Goal: Task Accomplishment & Management: Use online tool/utility

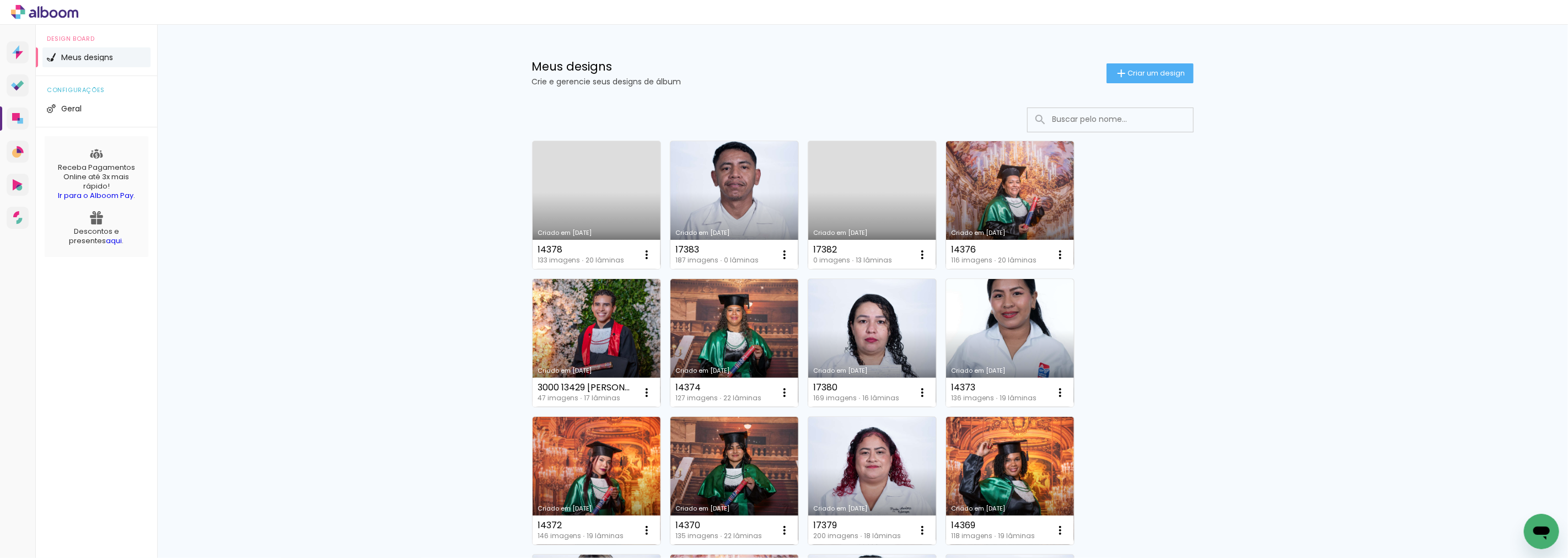
click at [1047, 119] on input at bounding box center [1125, 120] width 157 height 23
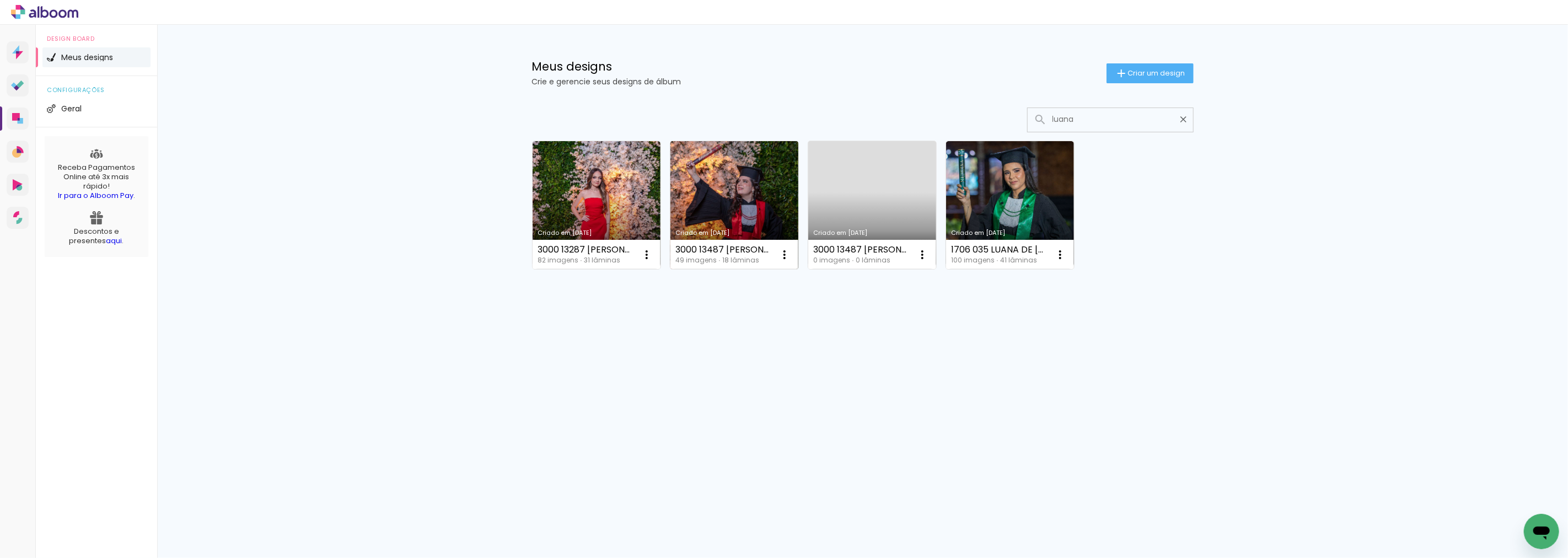
type input "luana"
type paper-input "luana"
click at [751, 207] on link "Criado em [DATE]" at bounding box center [734, 205] width 128 height 128
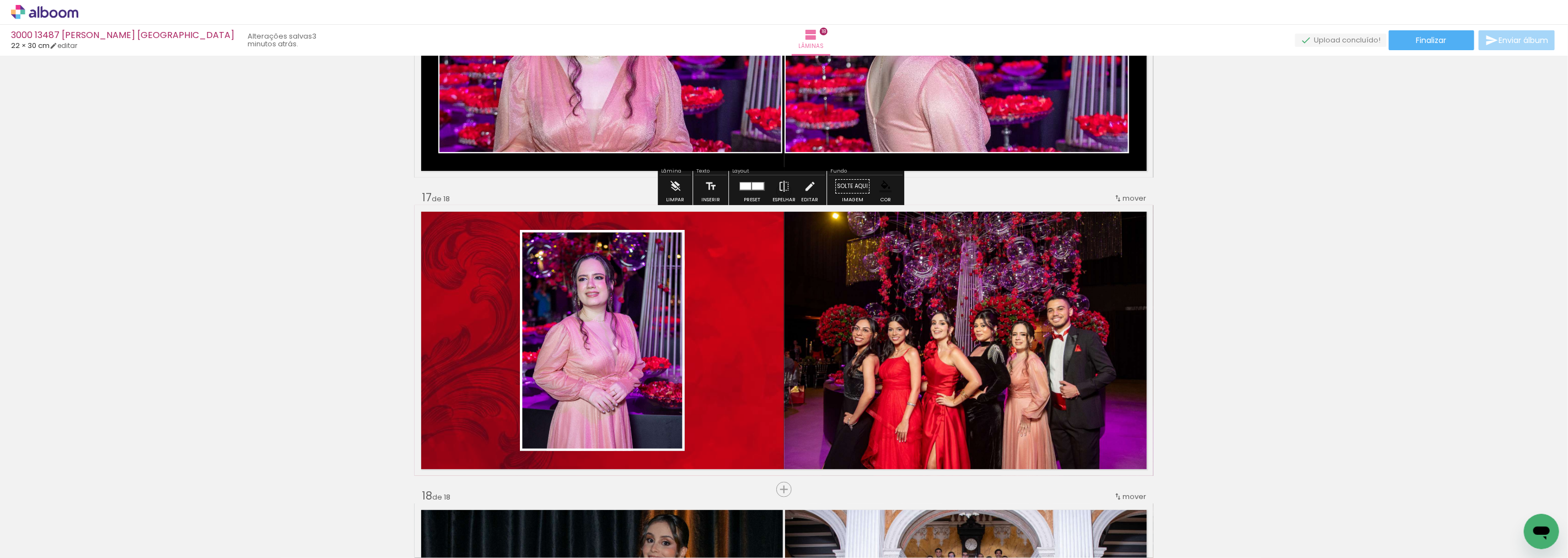
scroll to position [4779, 0]
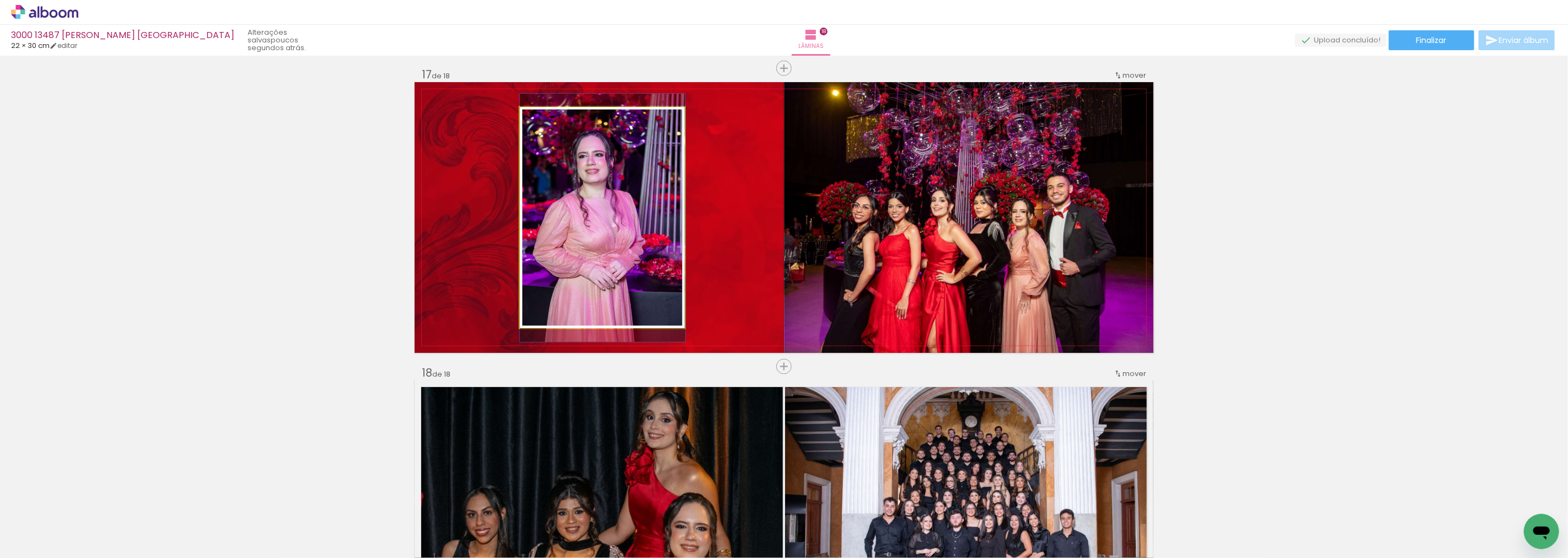
click at [579, 174] on quentale-photo at bounding box center [602, 217] width 165 height 221
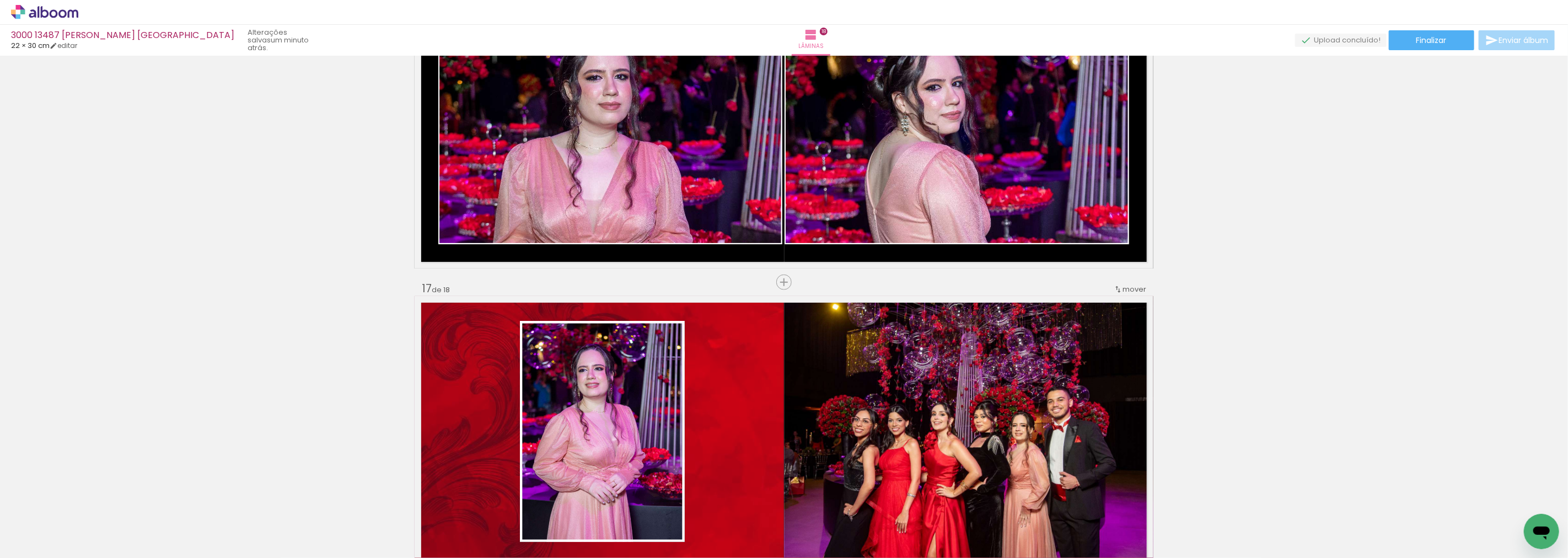
scroll to position [4539, 0]
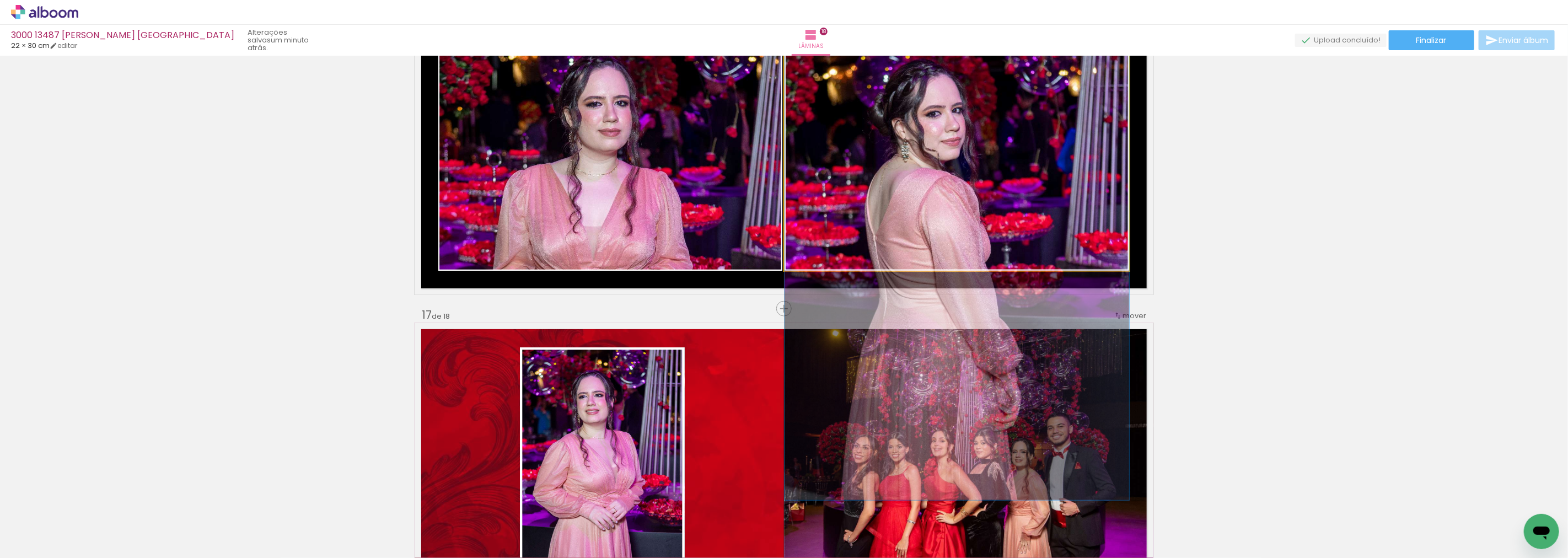
click at [985, 194] on quentale-photo at bounding box center [956, 159] width 344 height 223
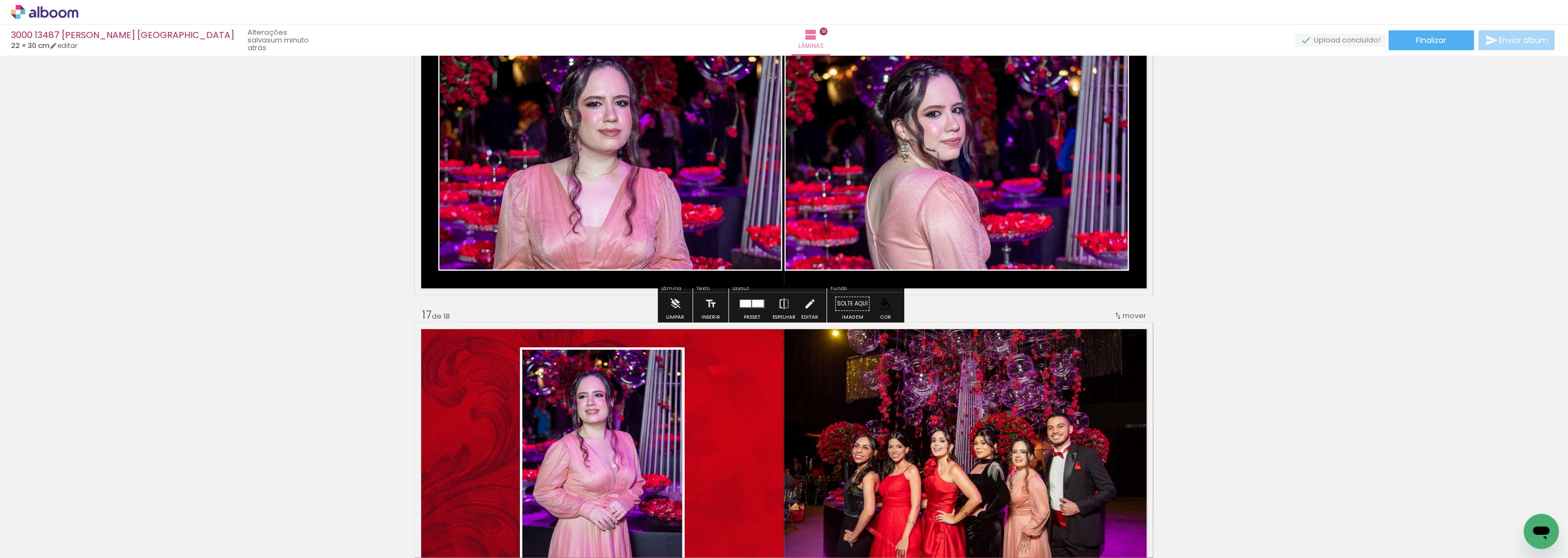
click at [752, 305] on div at bounding box center [758, 303] width 11 height 7
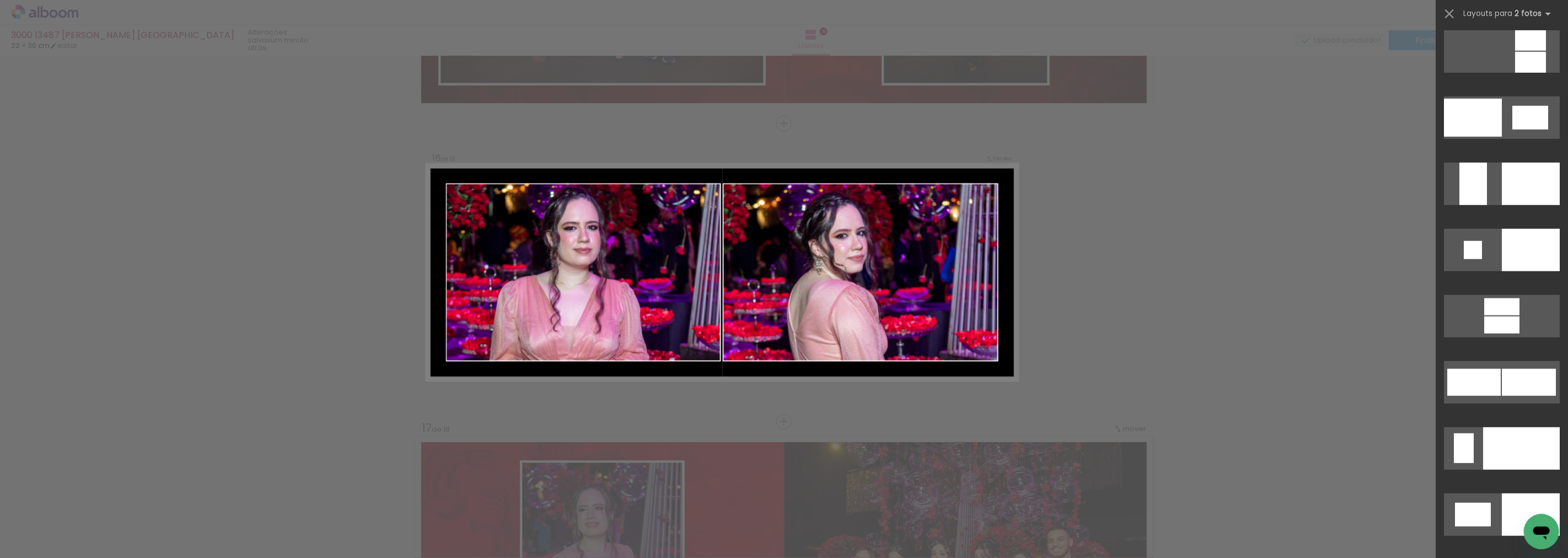
scroll to position [4052, 0]
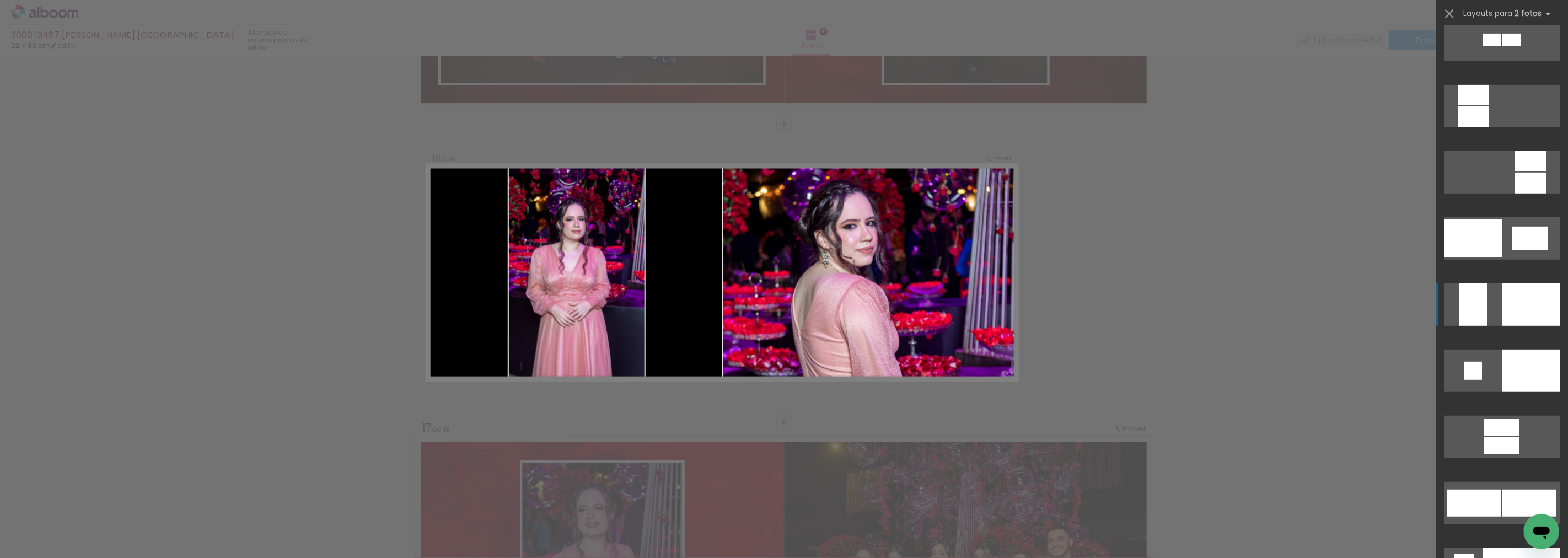
click at [1513, 306] on div at bounding box center [1531, 305] width 58 height 42
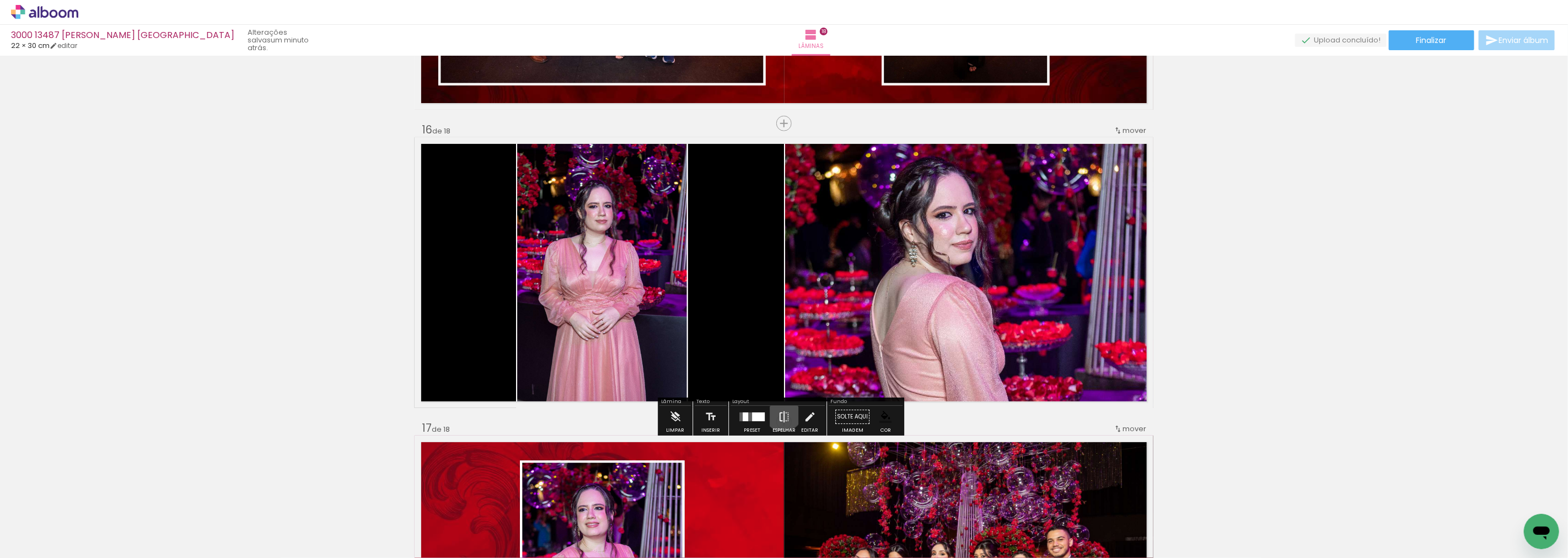
click at [780, 412] on iron-icon at bounding box center [783, 417] width 12 height 22
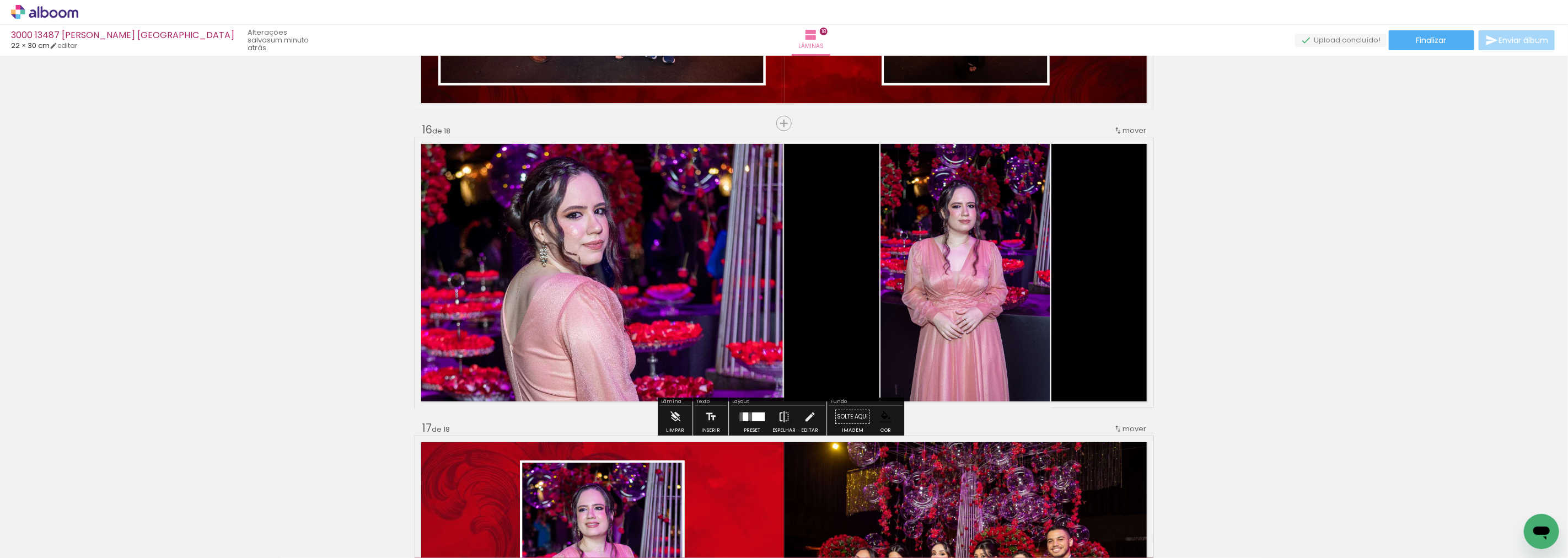
click at [780, 412] on iron-icon at bounding box center [783, 417] width 12 height 22
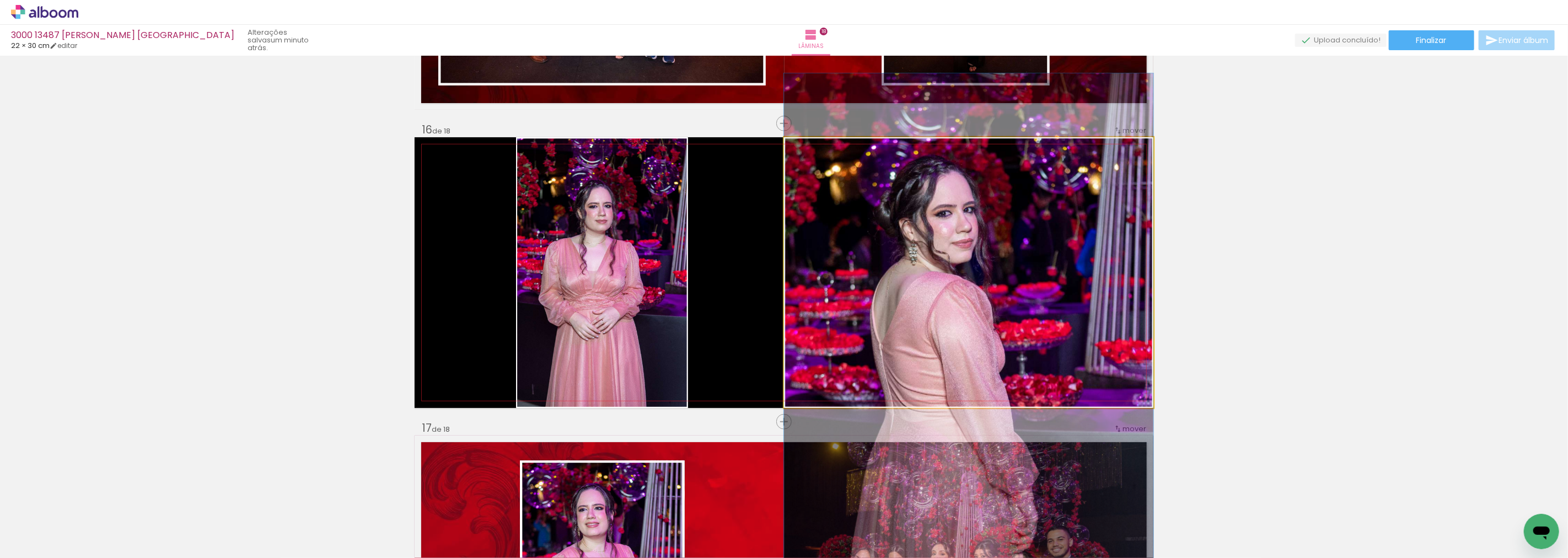
drag, startPoint x: 932, startPoint y: 313, endPoint x: 646, endPoint y: 316, distance: 286.0
click at [0, 0] on slot at bounding box center [0, 0] width 0 height 0
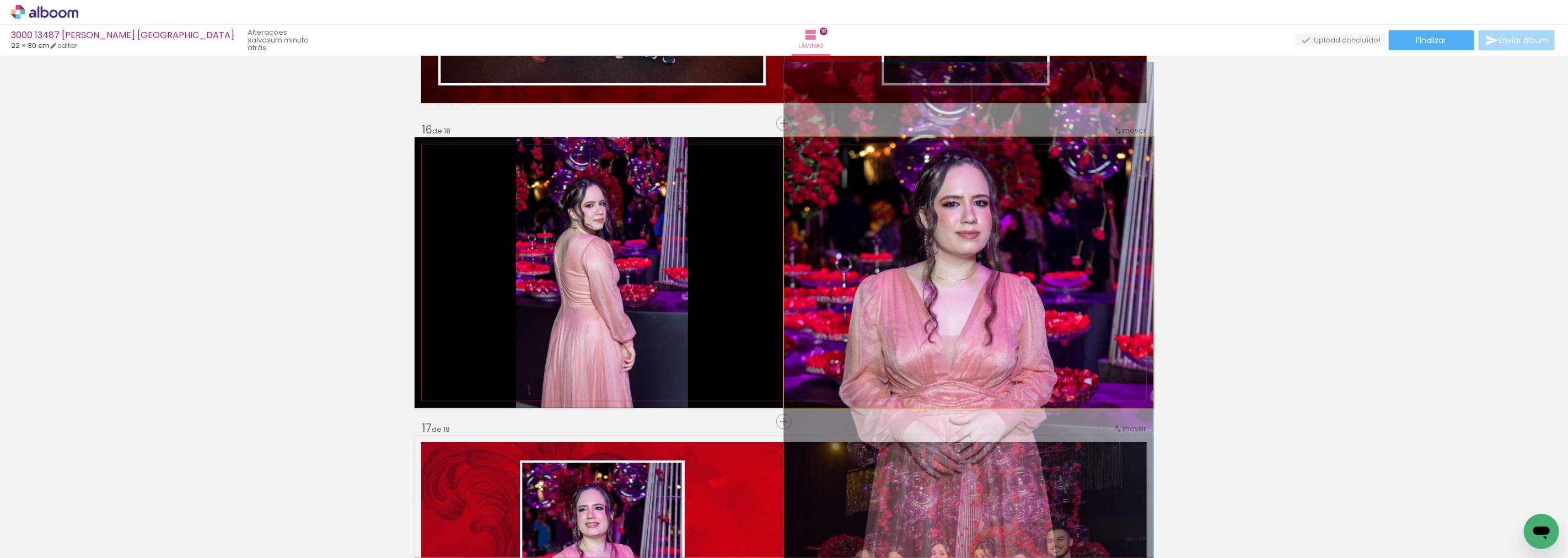
drag, startPoint x: 995, startPoint y: 282, endPoint x: 995, endPoint y: 311, distance: 29.0
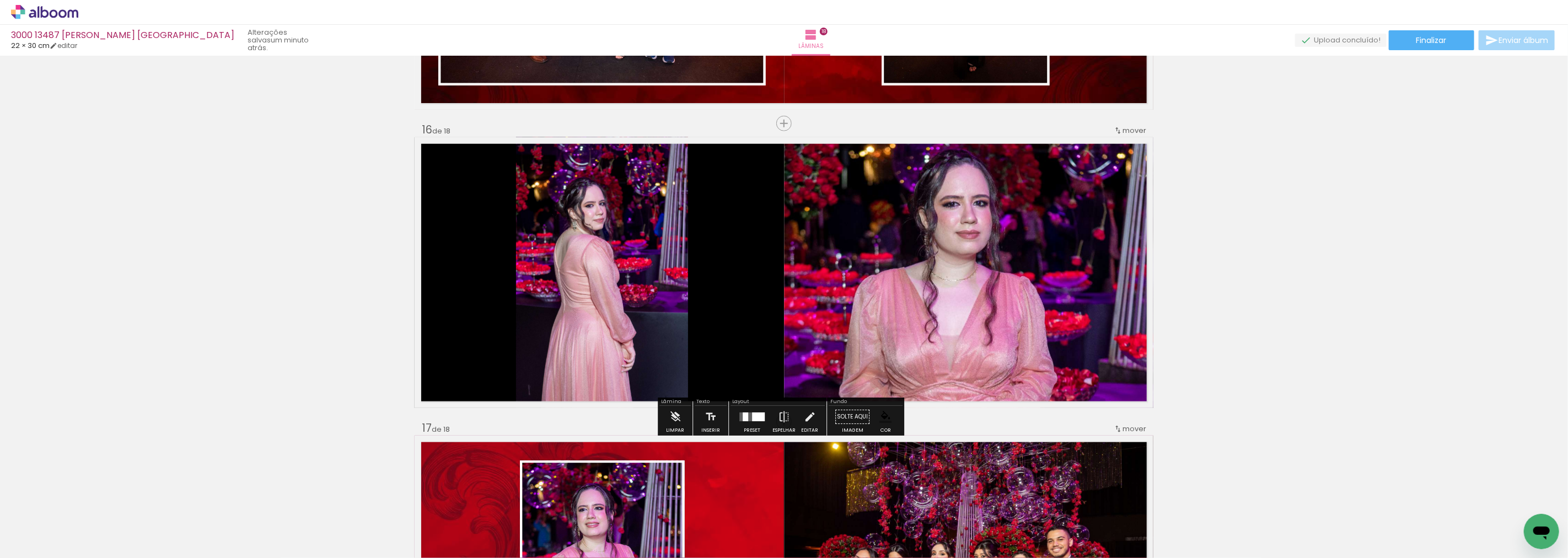
click at [760, 417] on div at bounding box center [759, 417] width 13 height 8
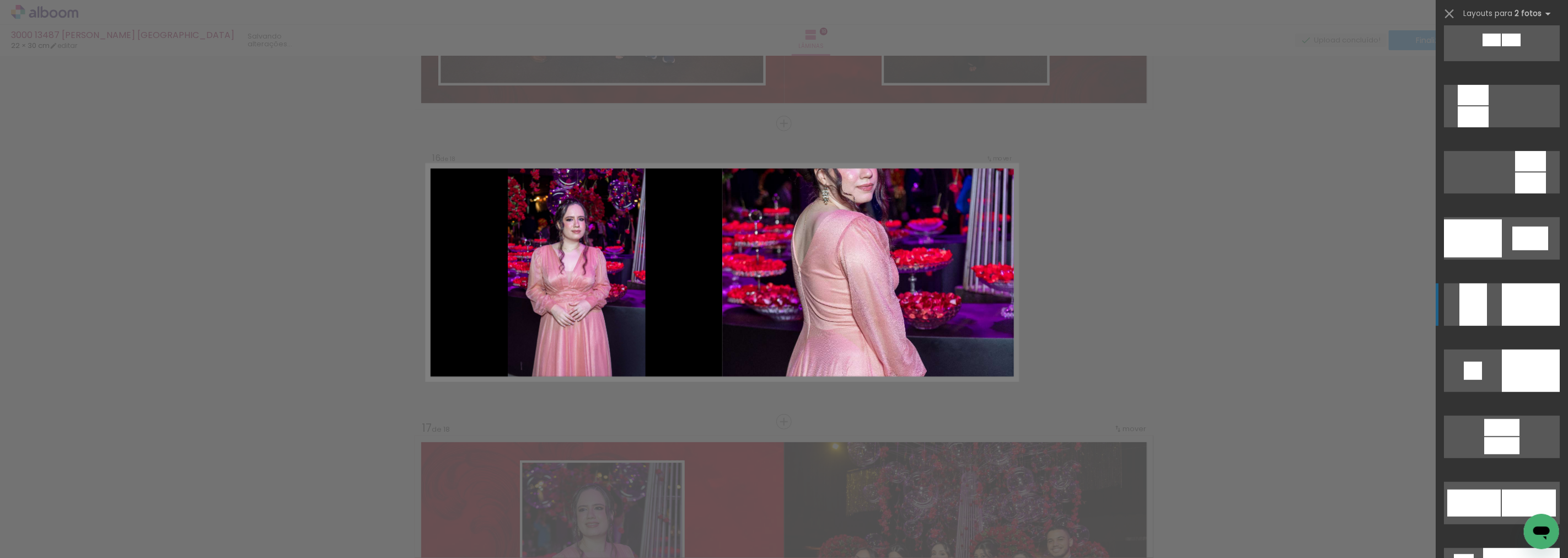
scroll to position [4302, 0]
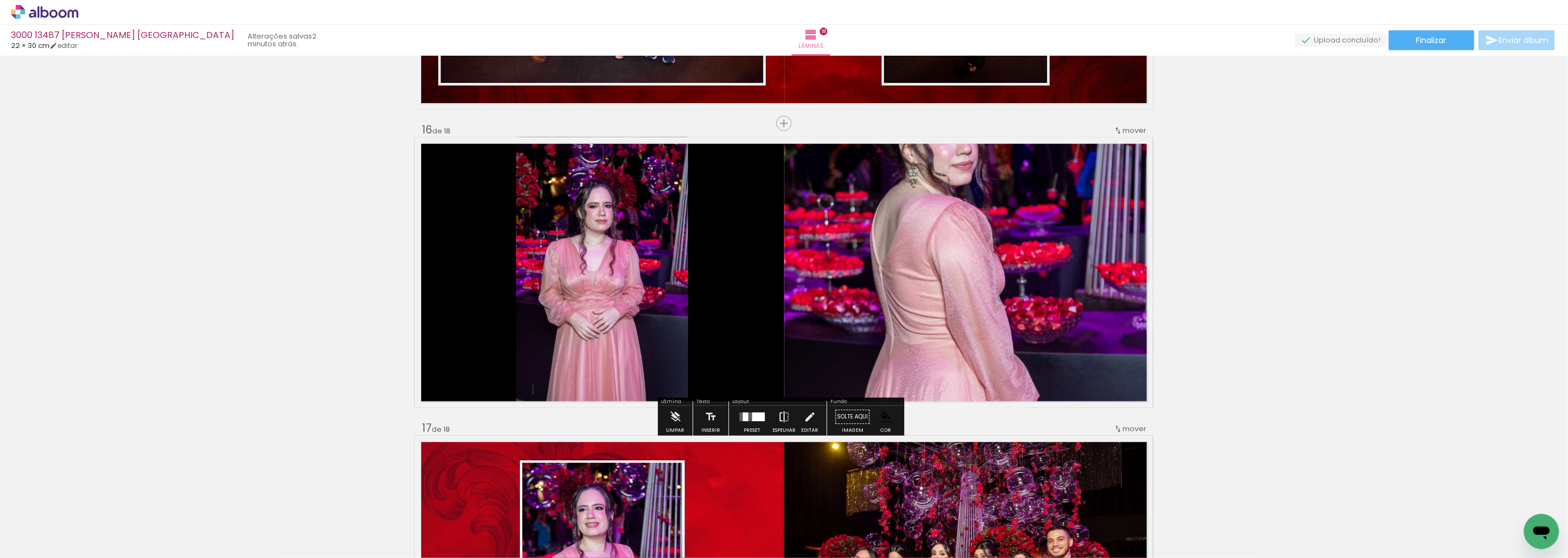
click at [785, 414] on iron-icon at bounding box center [783, 417] width 12 height 22
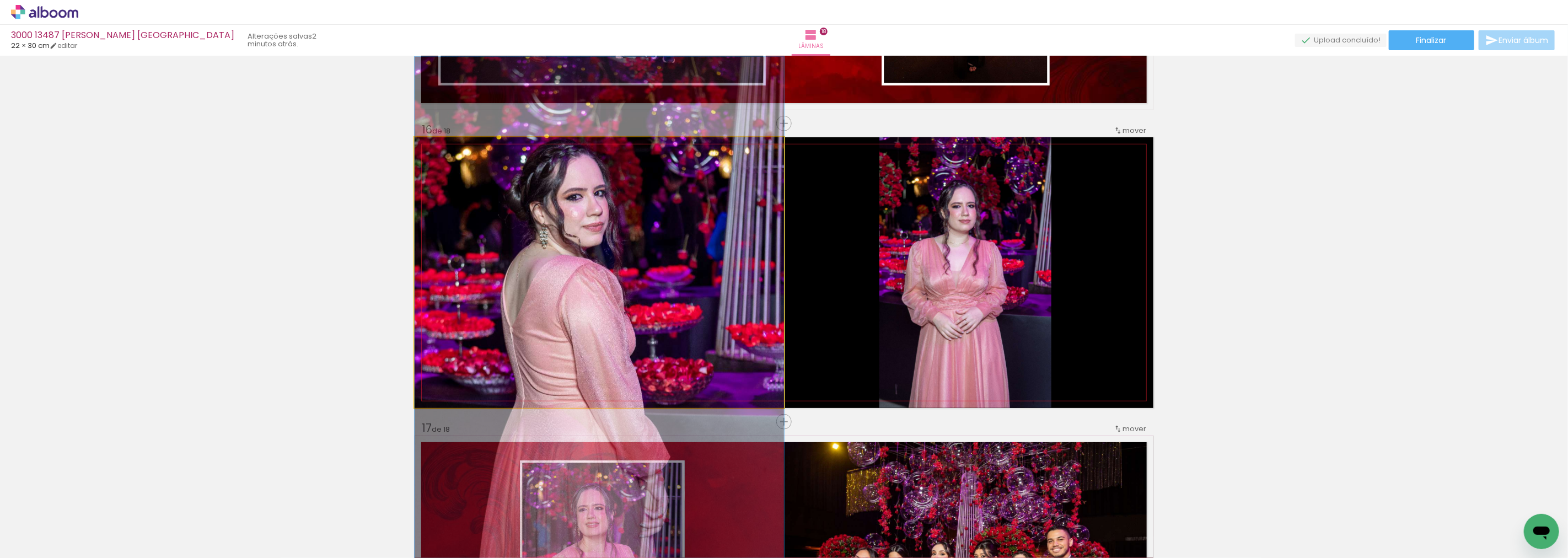
drag, startPoint x: 604, startPoint y: 245, endPoint x: 607, endPoint y: 322, distance: 77.1
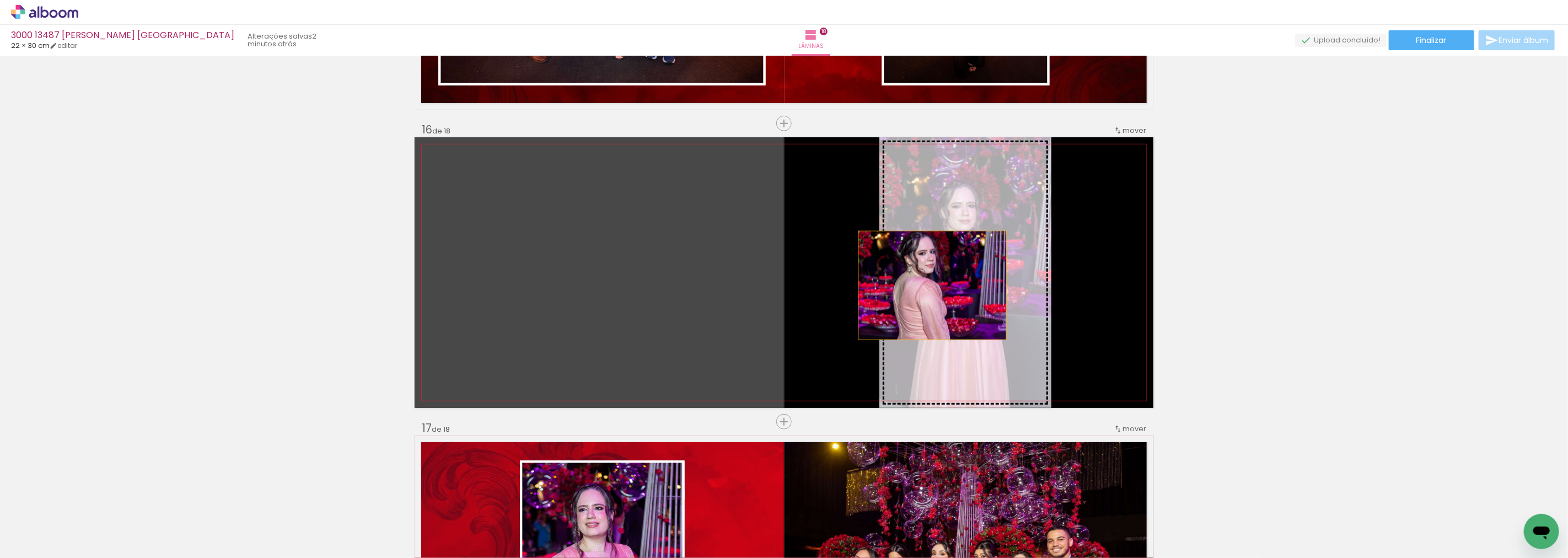
drag, startPoint x: 615, startPoint y: 316, endPoint x: 928, endPoint y: 285, distance: 314.5
click at [0, 0] on slot at bounding box center [0, 0] width 0 height 0
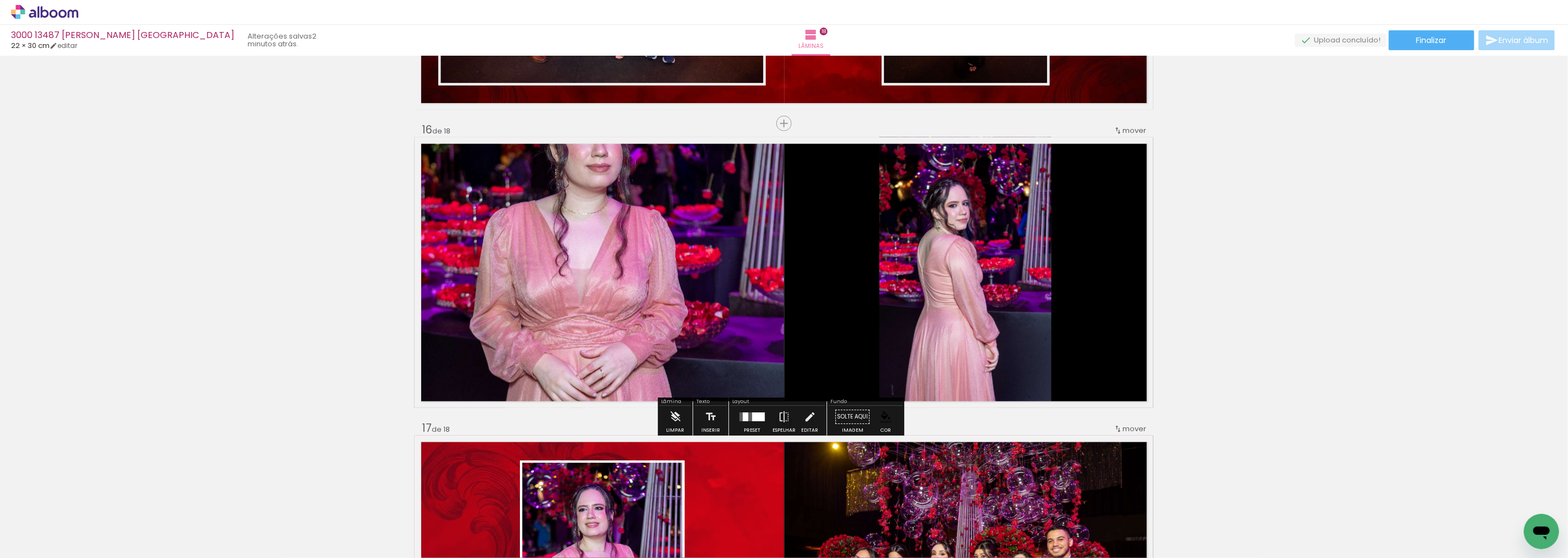
drag, startPoint x: 758, startPoint y: 243, endPoint x: 597, endPoint y: 211, distance: 164.1
drag, startPoint x: 597, startPoint y: 211, endPoint x: 945, endPoint y: 267, distance: 352.5
click at [945, 267] on quentale-photo at bounding box center [965, 272] width 172 height 271
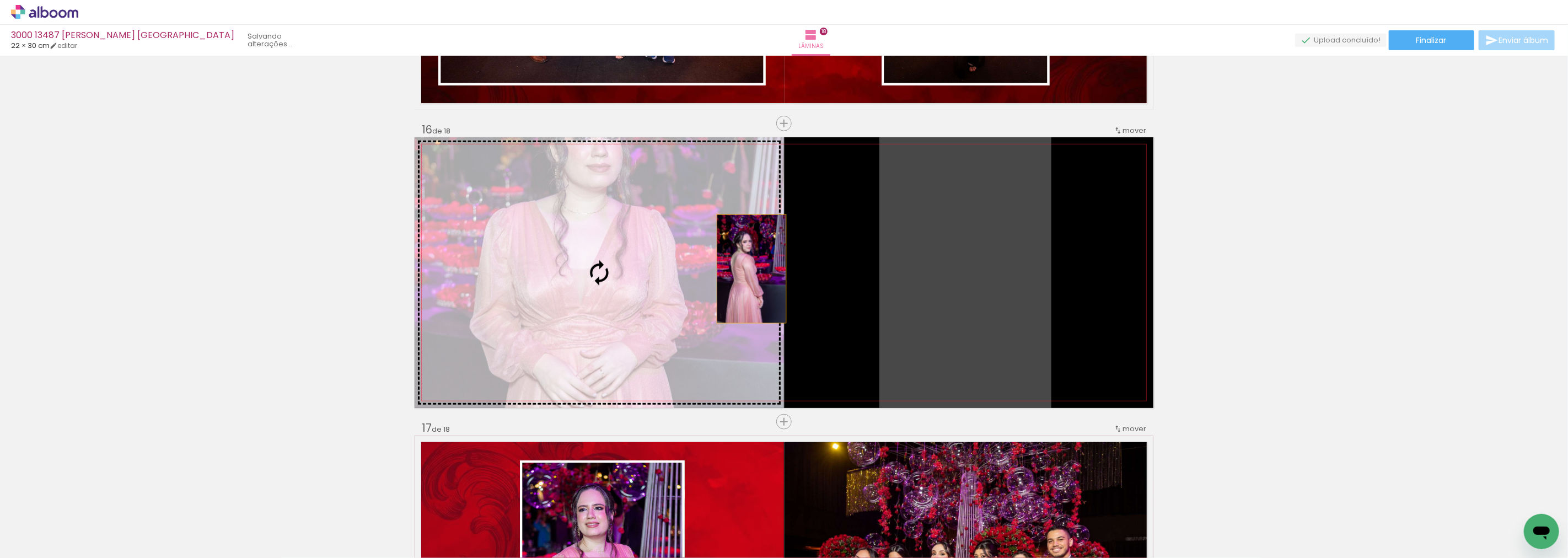
drag, startPoint x: 950, startPoint y: 269, endPoint x: 747, endPoint y: 269, distance: 203.0
click at [0, 0] on slot at bounding box center [0, 0] width 0 height 0
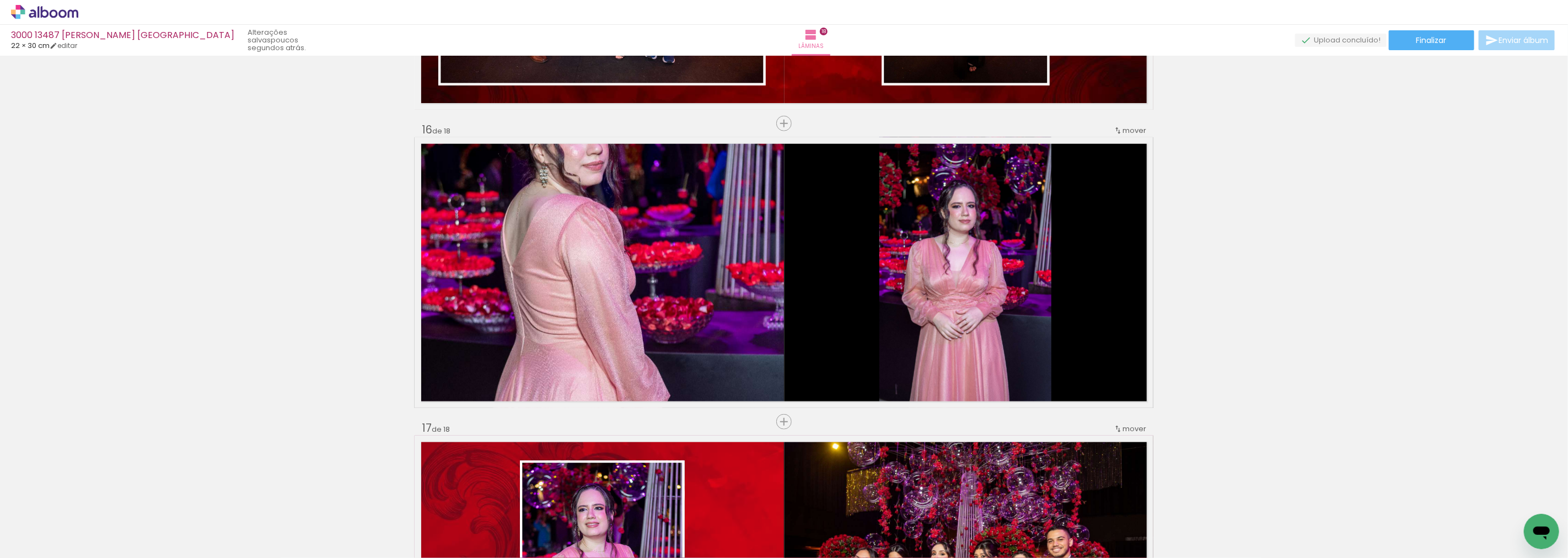
drag, startPoint x: 570, startPoint y: 255, endPoint x: 83, endPoint y: 179, distance: 492.9
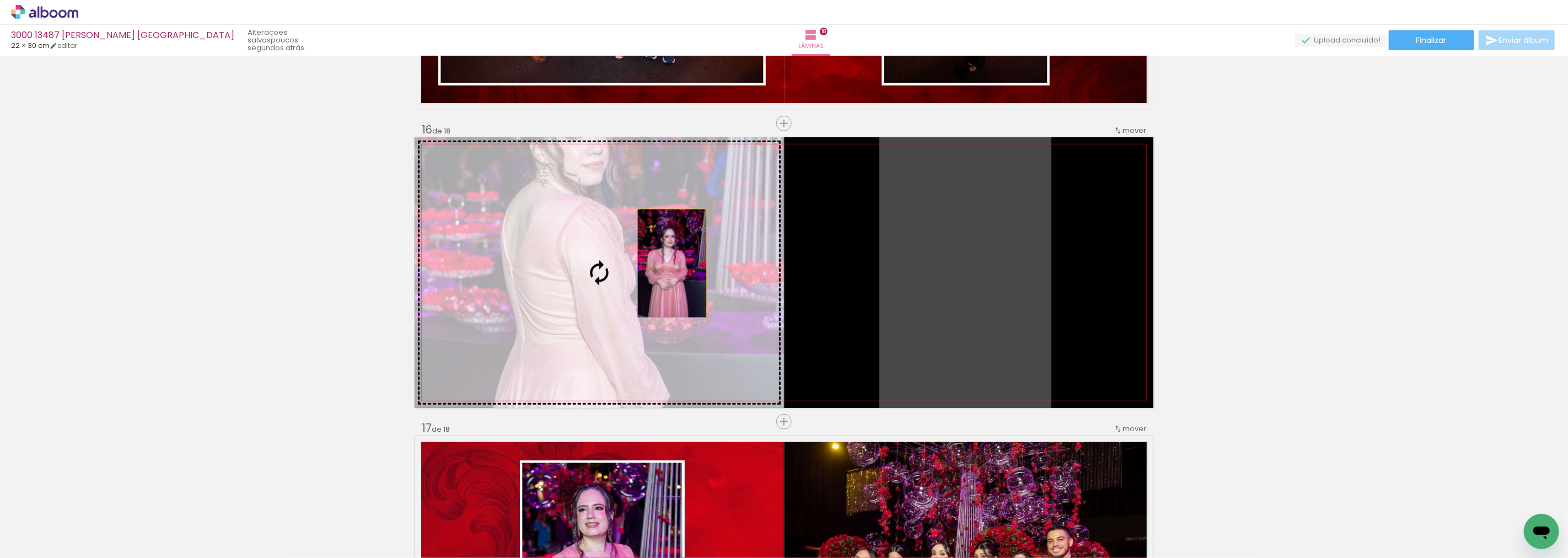
drag, startPoint x: 83, startPoint y: 179, endPoint x: 636, endPoint y: 260, distance: 558.9
click at [0, 0] on slot at bounding box center [0, 0] width 0 height 0
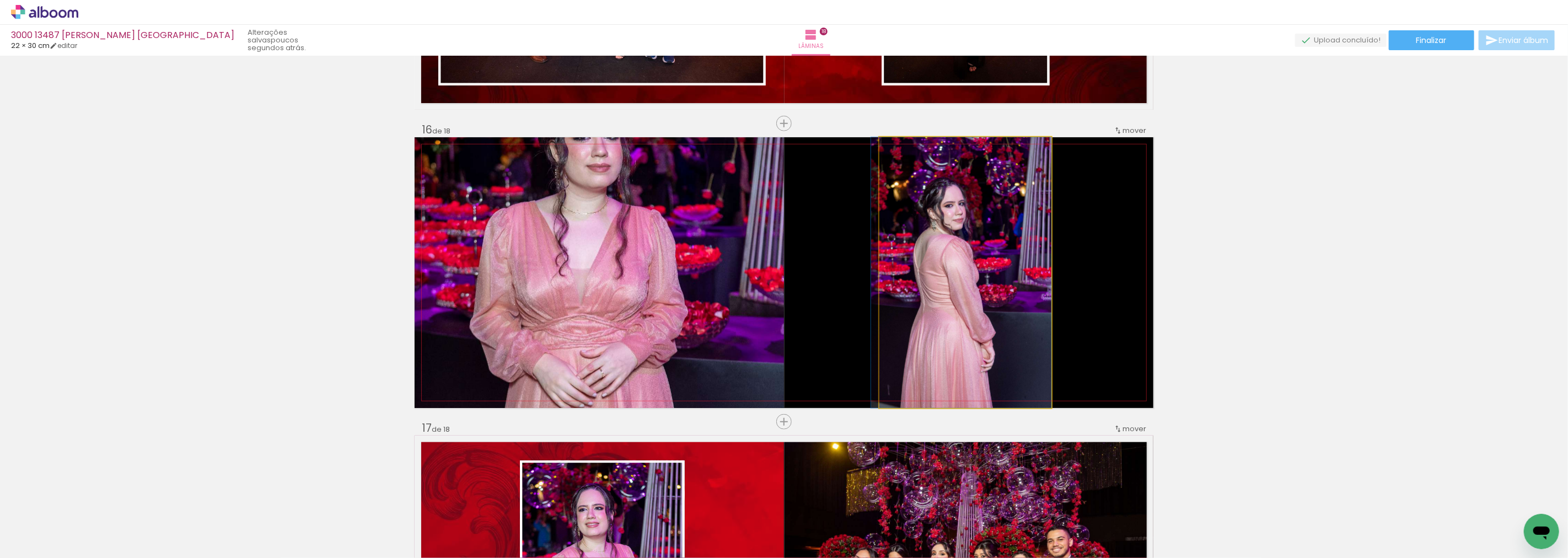
drag, startPoint x: 988, startPoint y: 260, endPoint x: 981, endPoint y: 272, distance: 13.9
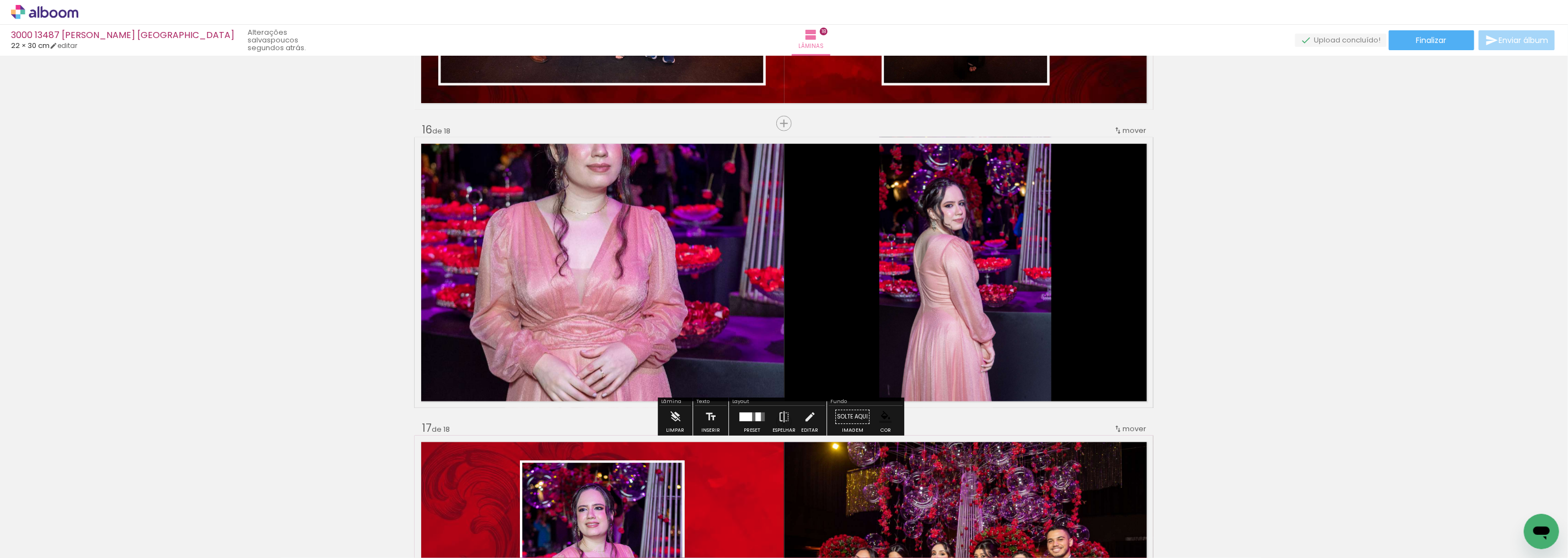
click at [988, 351] on quentale-photo at bounding box center [965, 272] width 172 height 271
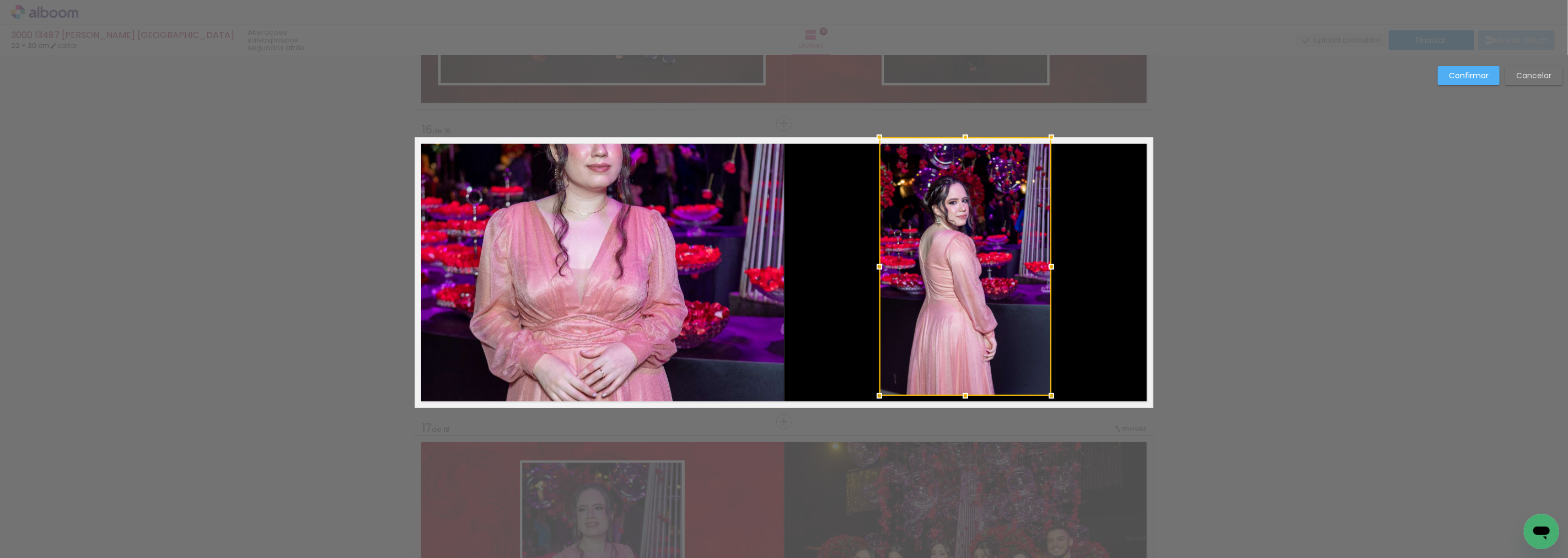
drag, startPoint x: 962, startPoint y: 410, endPoint x: 961, endPoint y: 398, distance: 12.0
click at [961, 398] on div at bounding box center [965, 395] width 22 height 22
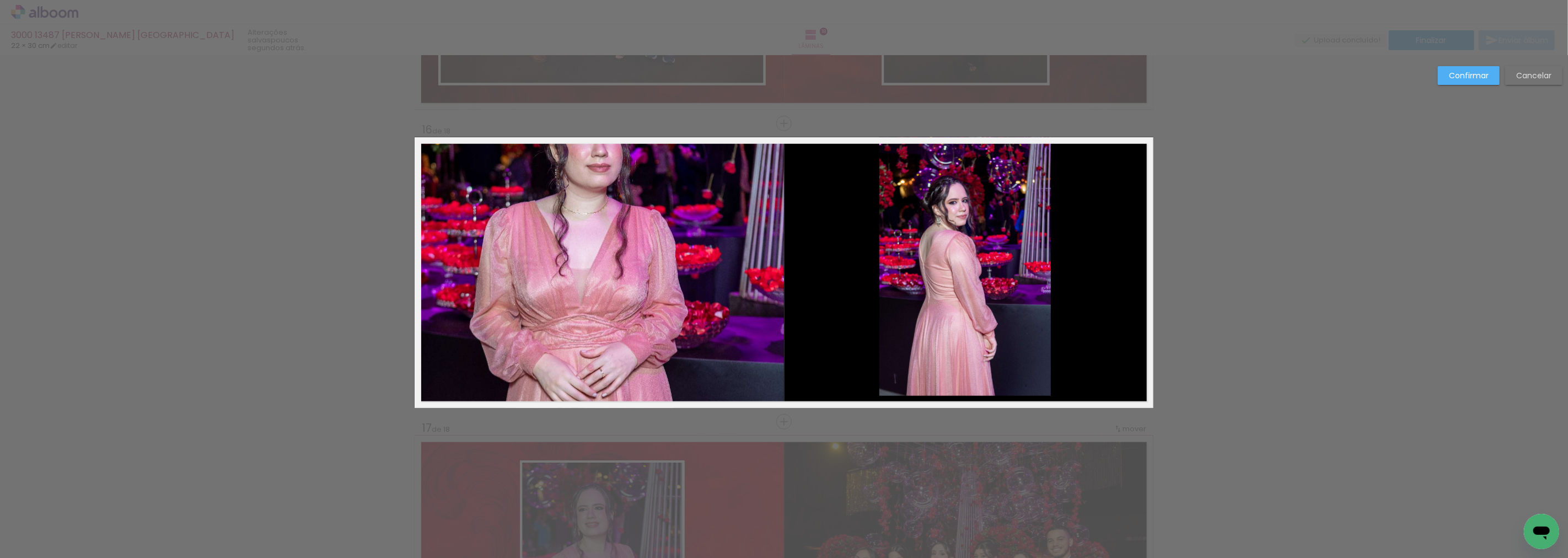
click at [966, 165] on quentale-photo at bounding box center [965, 267] width 172 height 259
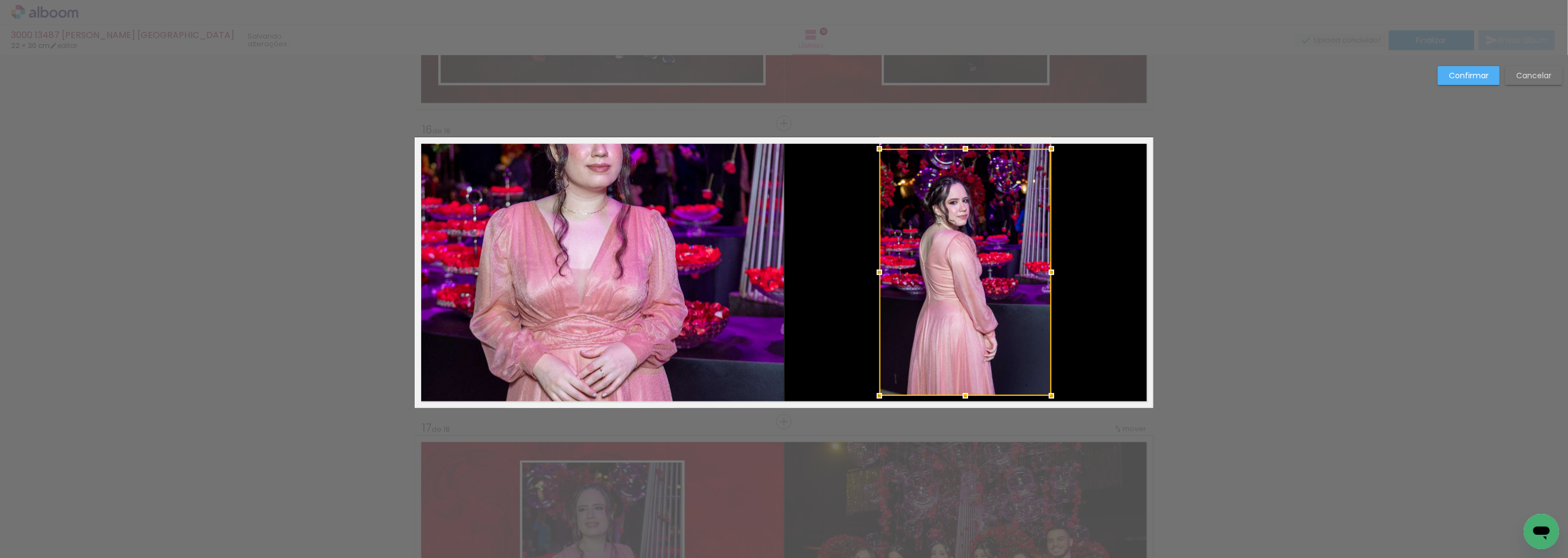
drag, startPoint x: 960, startPoint y: 138, endPoint x: 958, endPoint y: 149, distance: 11.2
click at [958, 149] on div at bounding box center [965, 149] width 22 height 22
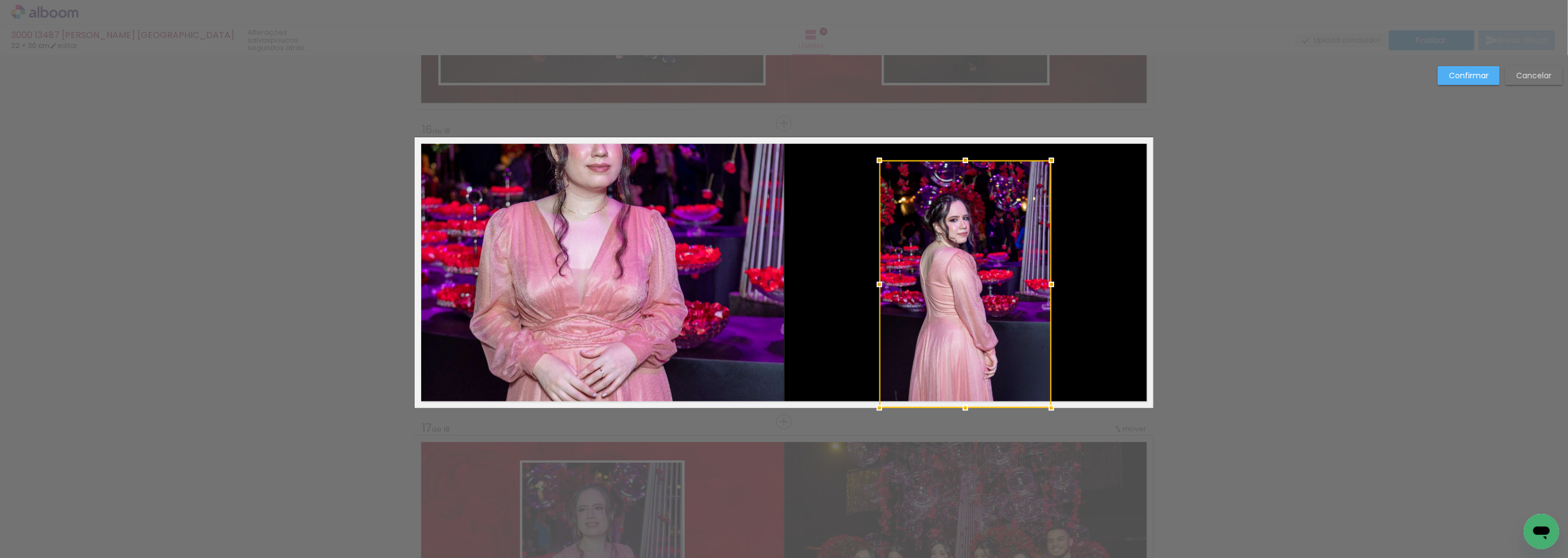
drag, startPoint x: 956, startPoint y: 131, endPoint x: 956, endPoint y: 154, distance: 23.0
click at [956, 154] on div at bounding box center [965, 160] width 22 height 22
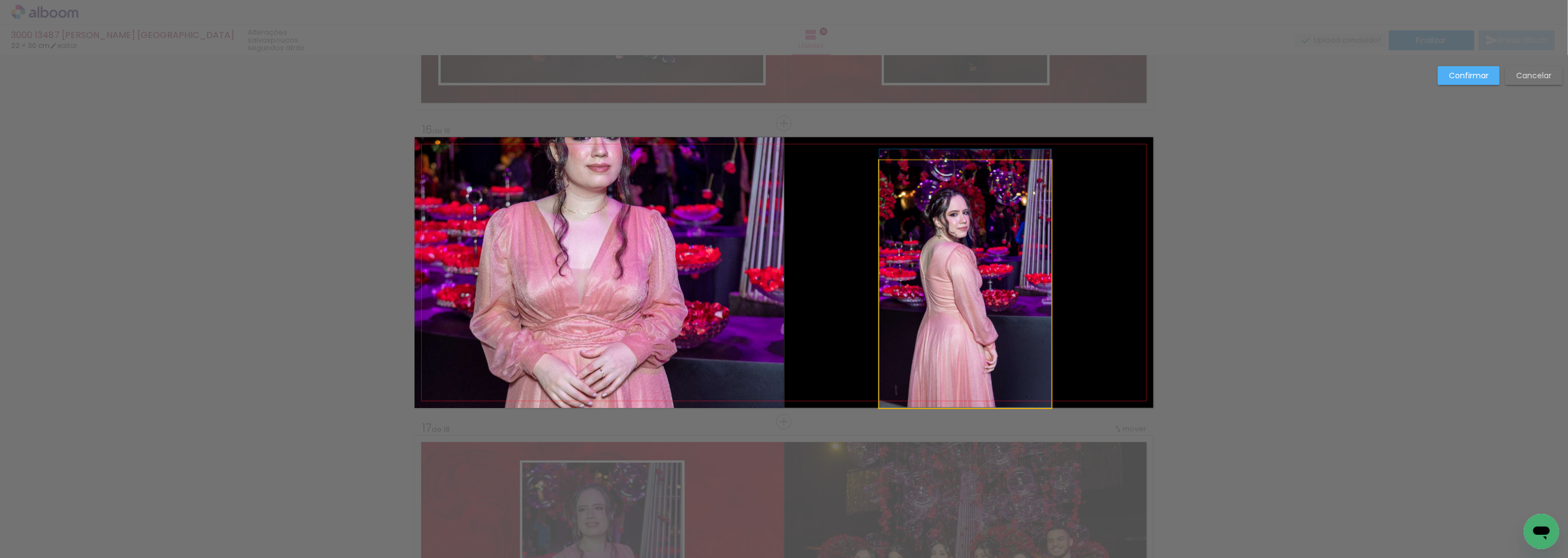
drag, startPoint x: 988, startPoint y: 210, endPoint x: 987, endPoint y: 192, distance: 18.0
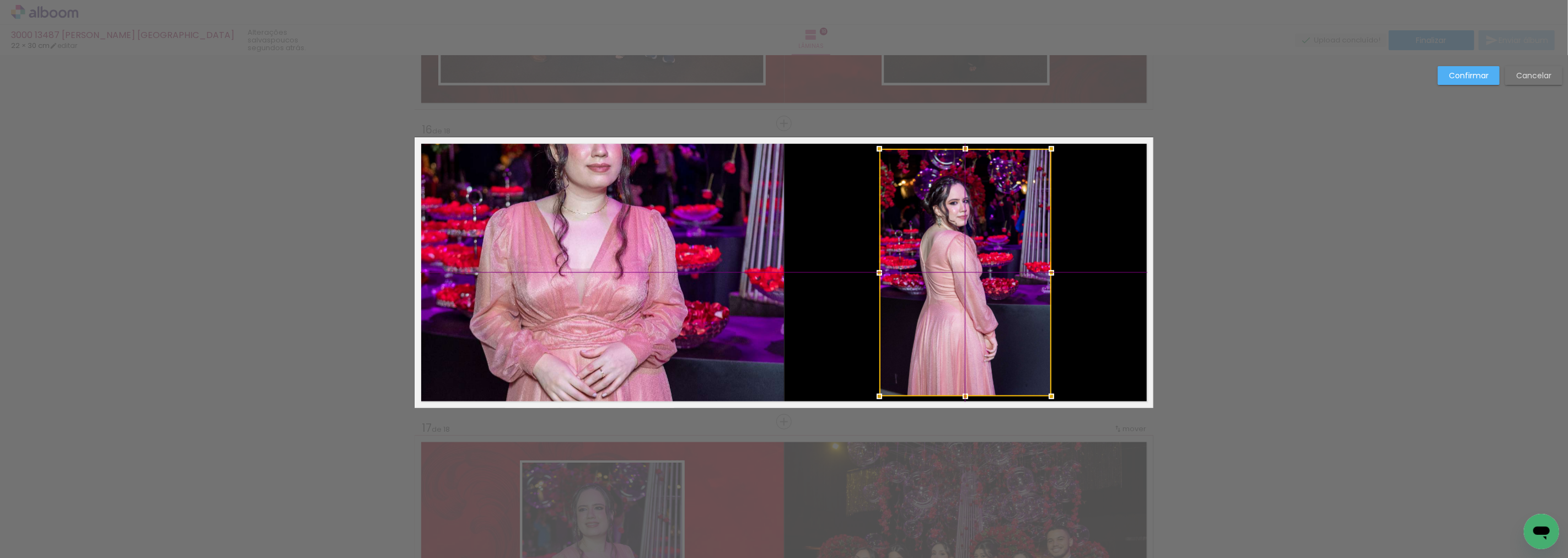
drag, startPoint x: 1005, startPoint y: 246, endPoint x: 1001, endPoint y: 233, distance: 13.6
click at [1001, 233] on div at bounding box center [965, 273] width 172 height 248
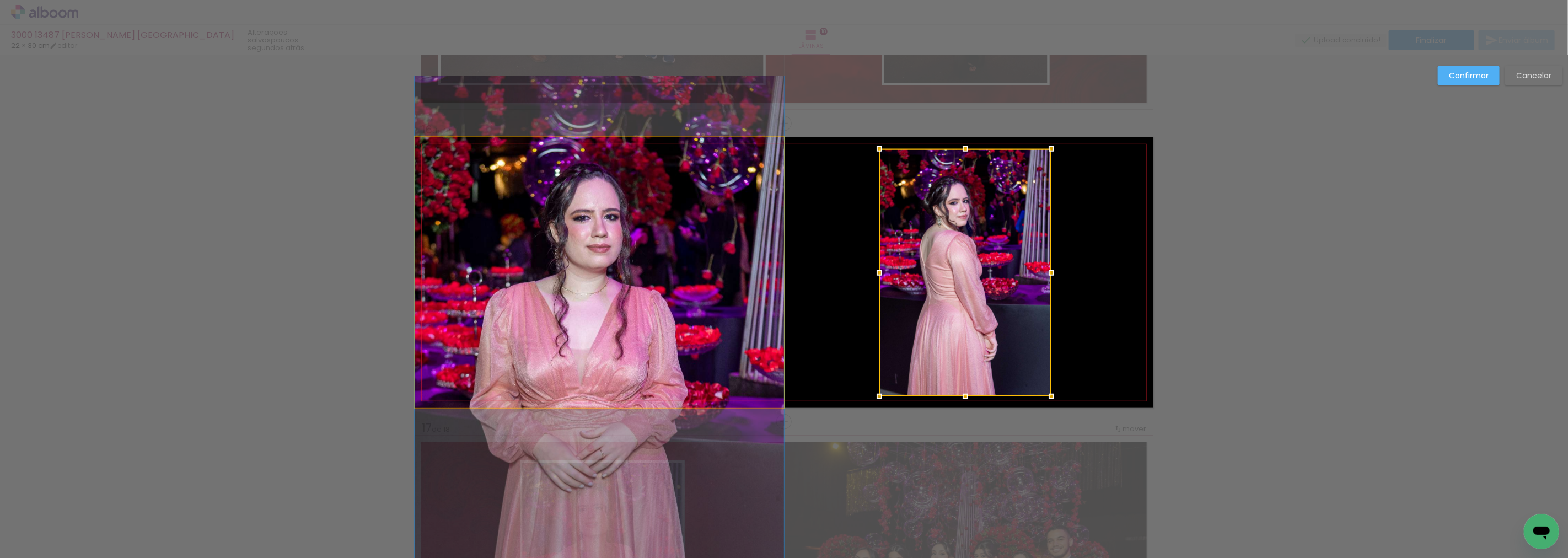
drag, startPoint x: 624, startPoint y: 231, endPoint x: 623, endPoint y: 310, distance: 79.0
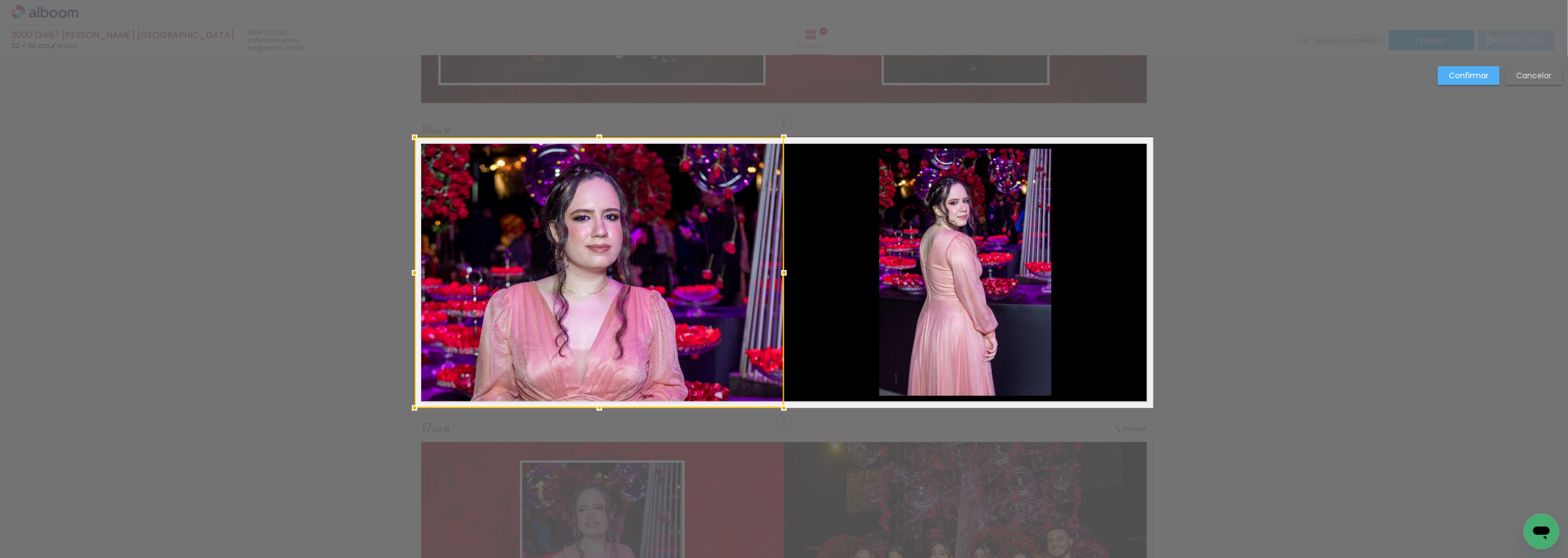
click at [0, 0] on slot "Confirmar" at bounding box center [0, 0] width 0 height 0
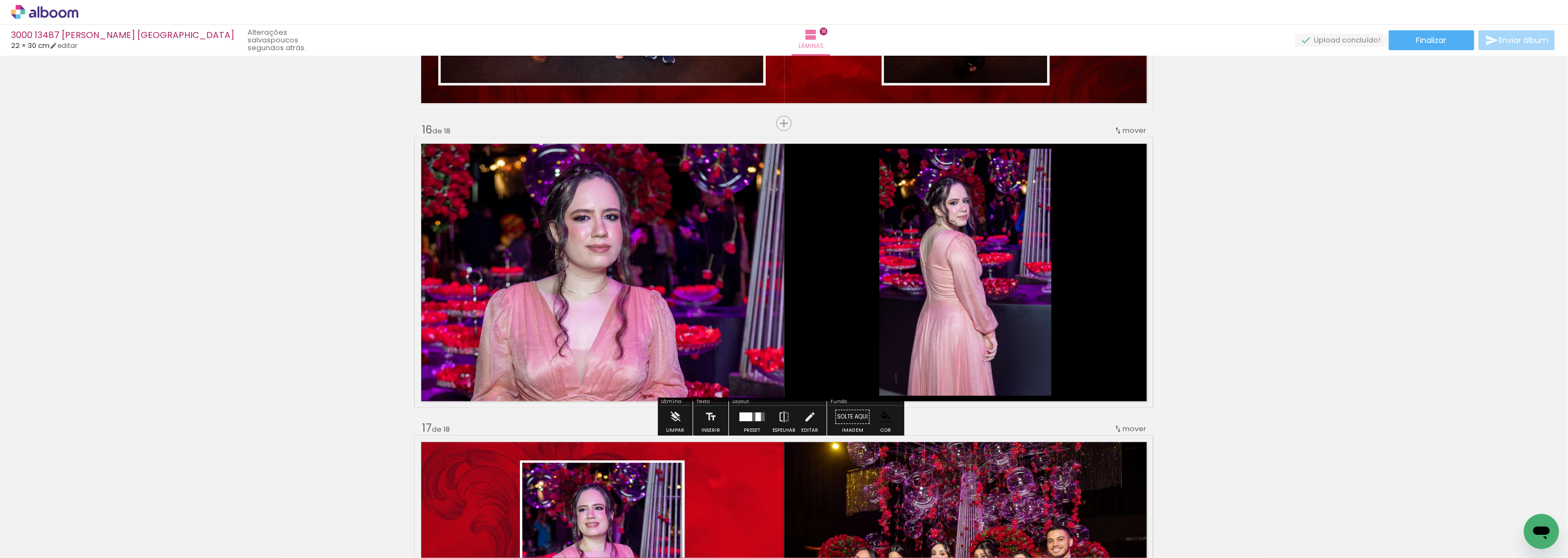
click at [989, 202] on paper-item at bounding box center [992, 202] width 20 height 8
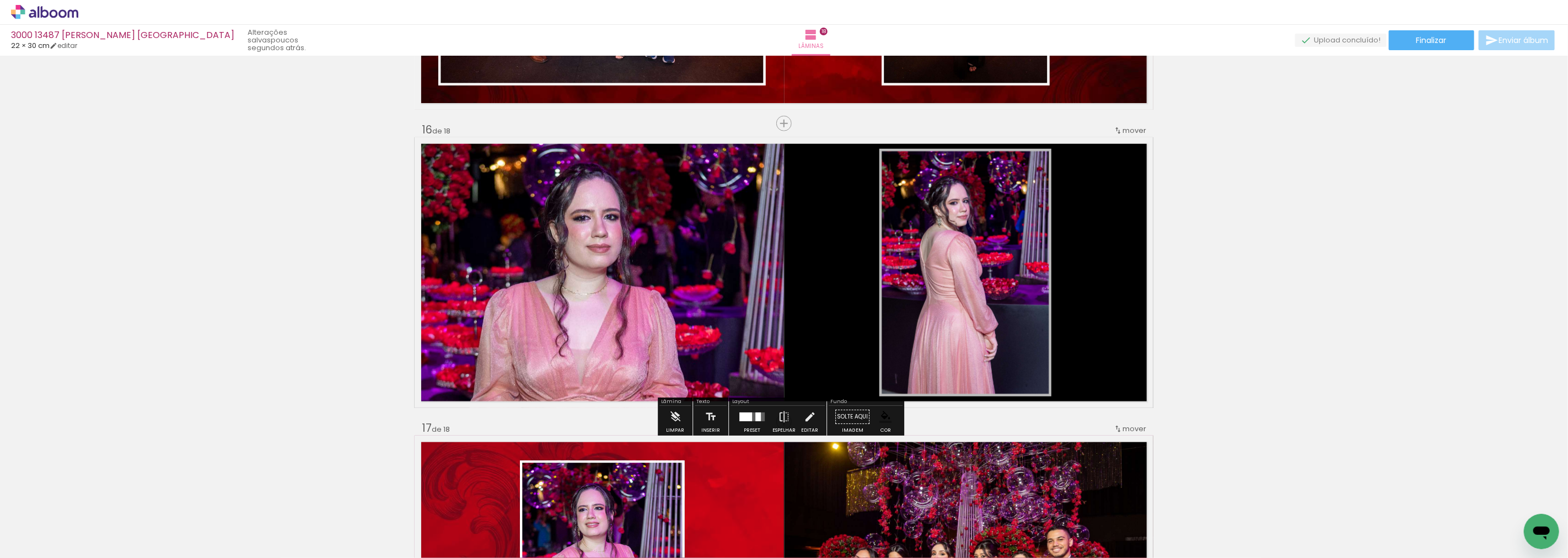
click at [984, 216] on paper-item at bounding box center [992, 217] width 20 height 8
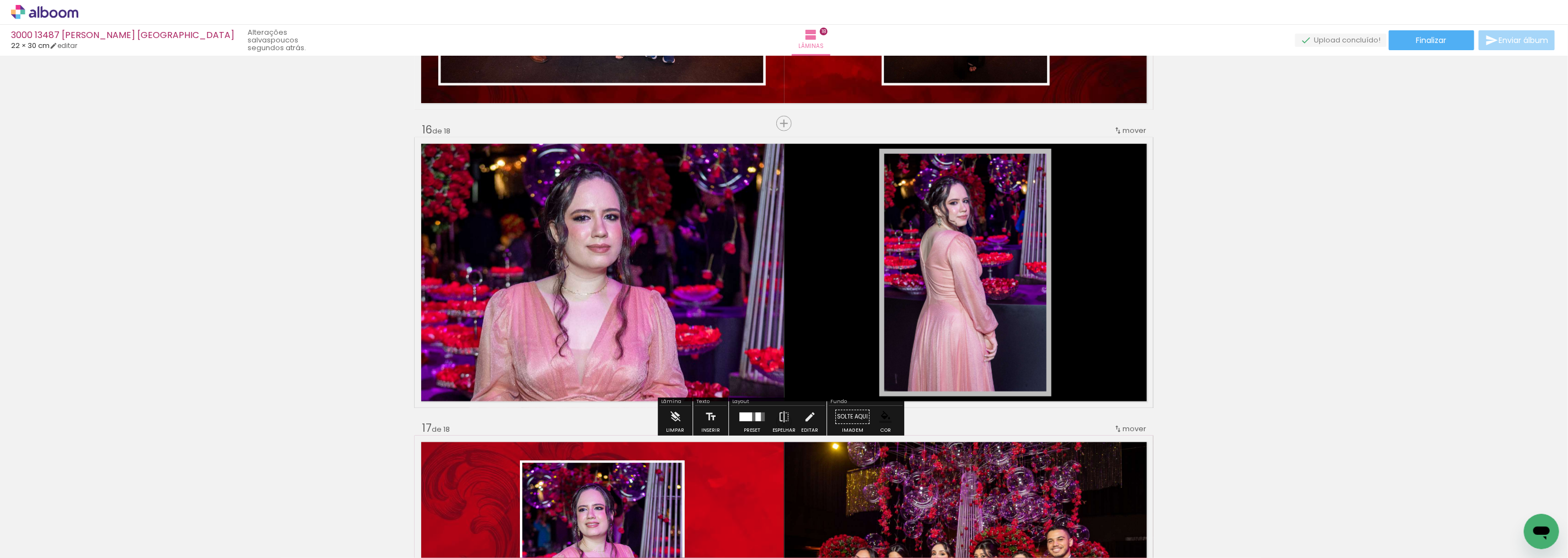
click at [987, 201] on paper-item at bounding box center [992, 202] width 20 height 8
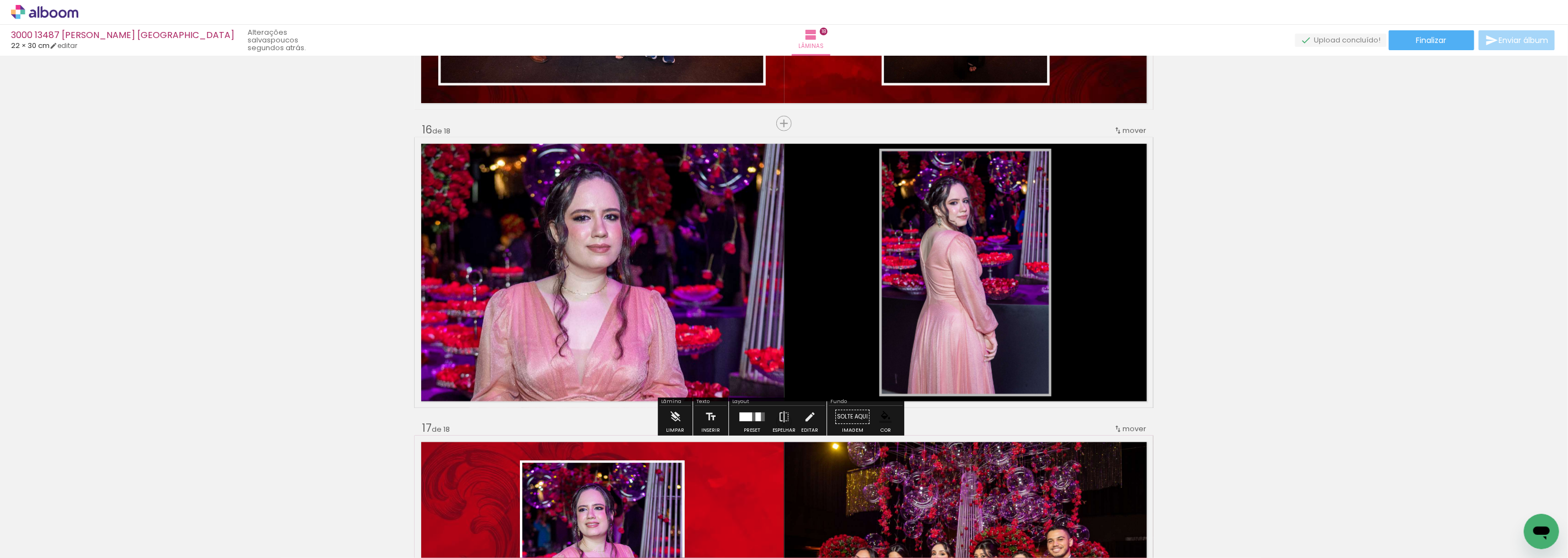
click at [986, 228] on iron-icon "color picker" at bounding box center [993, 231] width 13 height 11
click at [993, 133] on paper-item "#ffffff" at bounding box center [998, 136] width 11 height 11
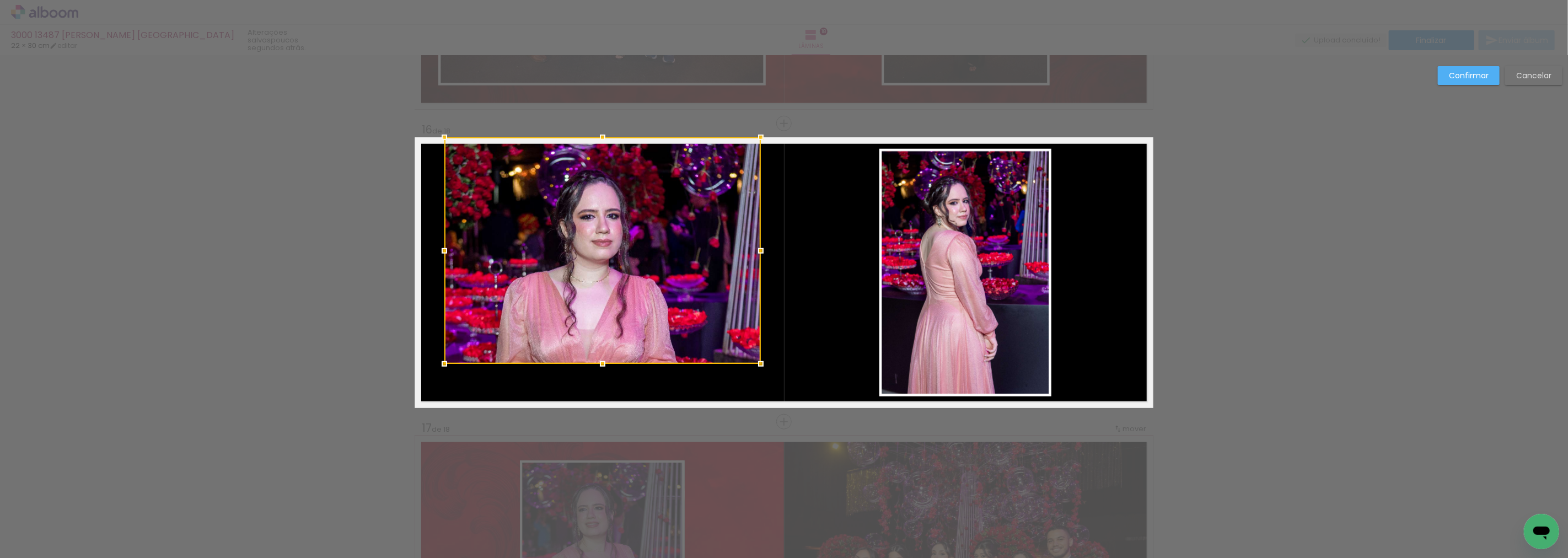
scroll to position [0, 1421]
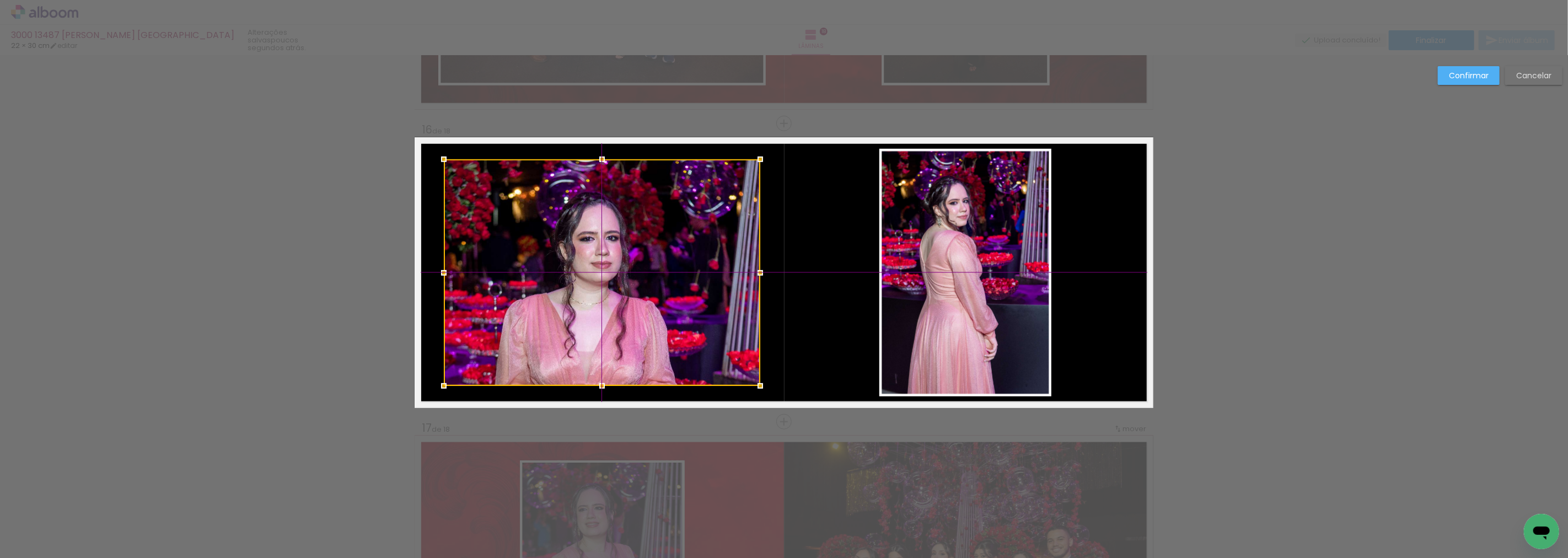
drag, startPoint x: 607, startPoint y: 310, endPoint x: 608, endPoint y: 318, distance: 8.1
click at [608, 318] on div at bounding box center [602, 272] width 317 height 227
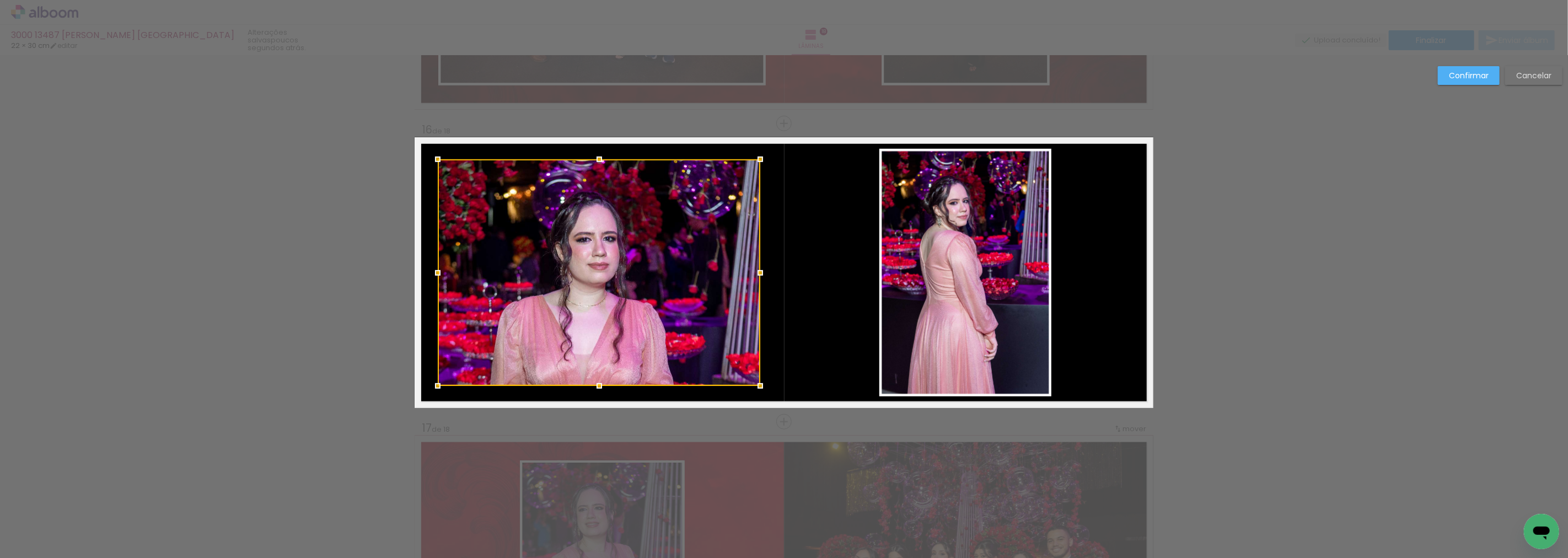
click at [433, 276] on div at bounding box center [438, 272] width 22 height 22
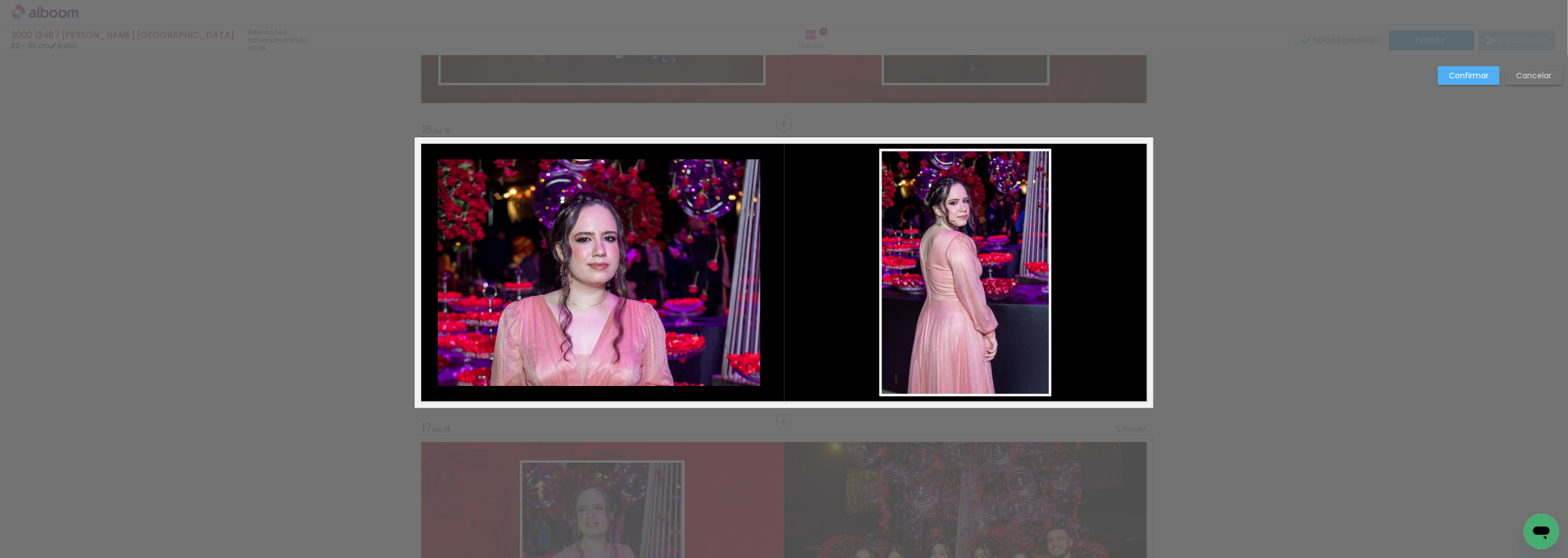
click at [732, 264] on quentale-photo at bounding box center [599, 272] width 322 height 227
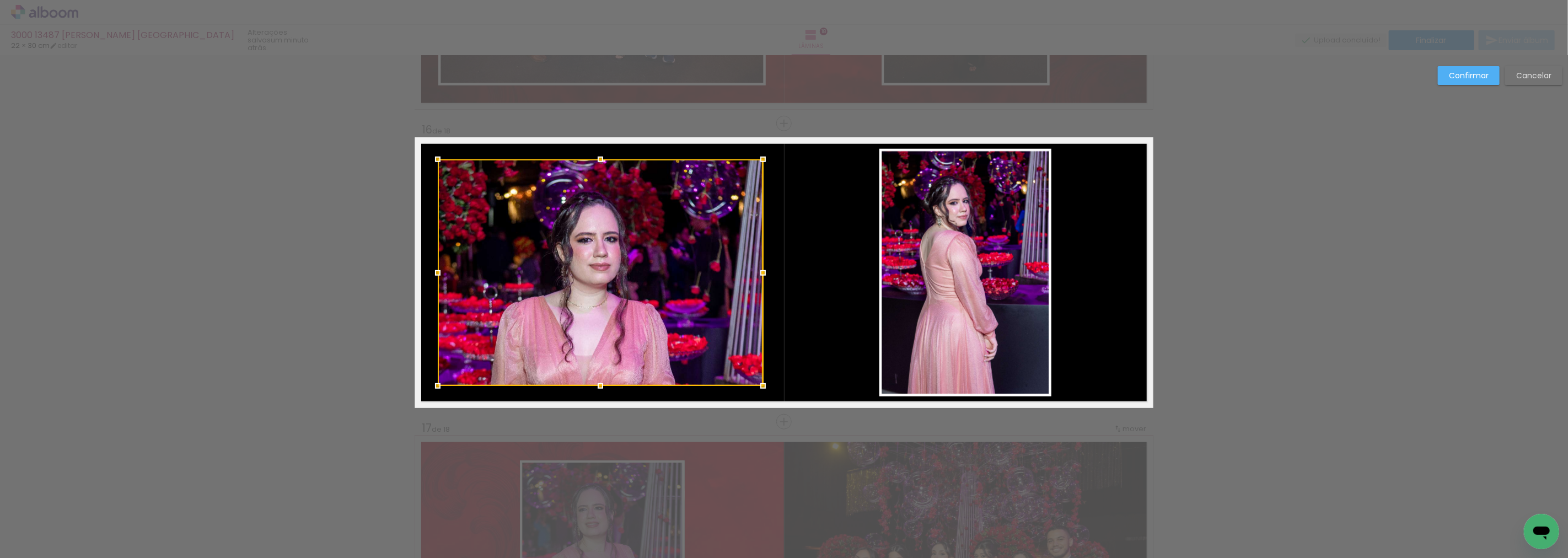
click at [766, 272] on div at bounding box center [763, 272] width 22 height 22
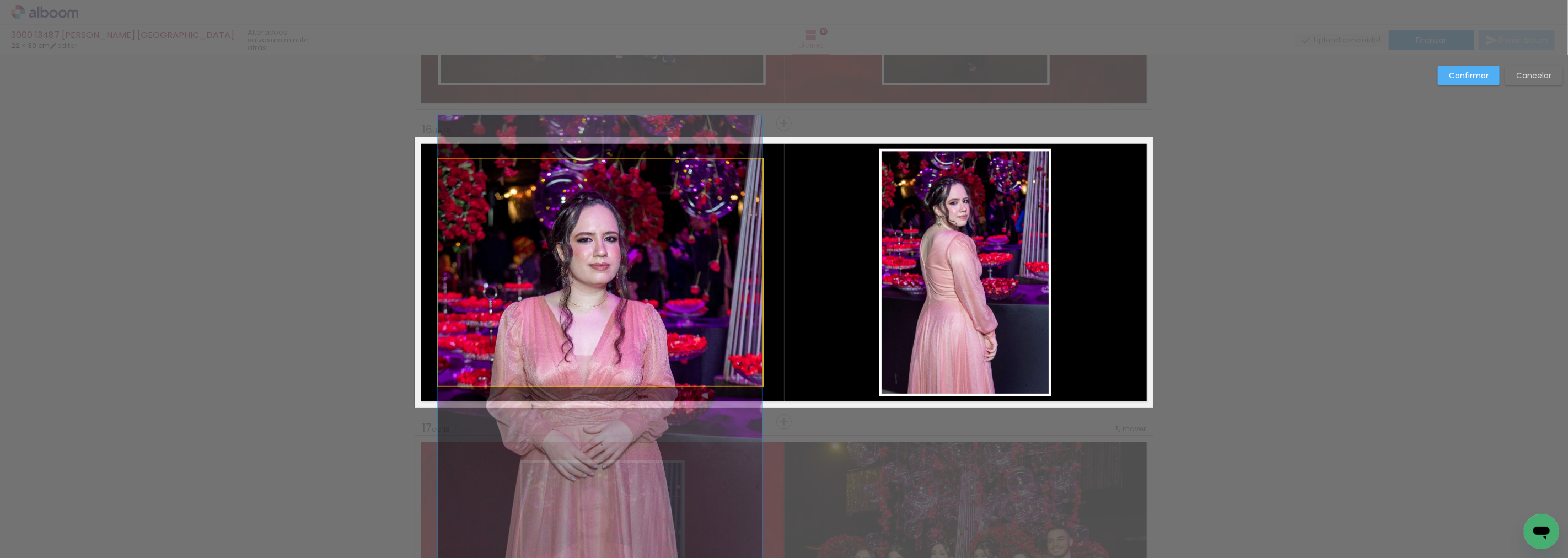
click at [679, 255] on quentale-photo at bounding box center [599, 272] width 324 height 227
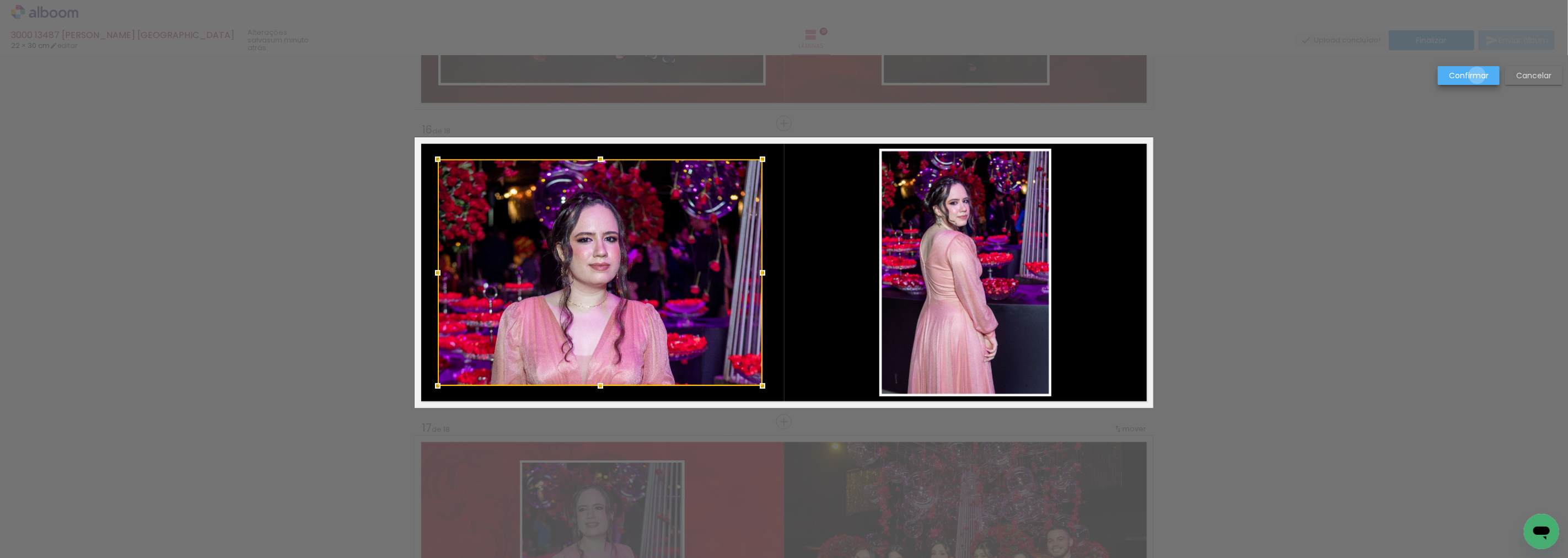
click at [0, 0] on slot "Confirmar" at bounding box center [0, 0] width 0 height 0
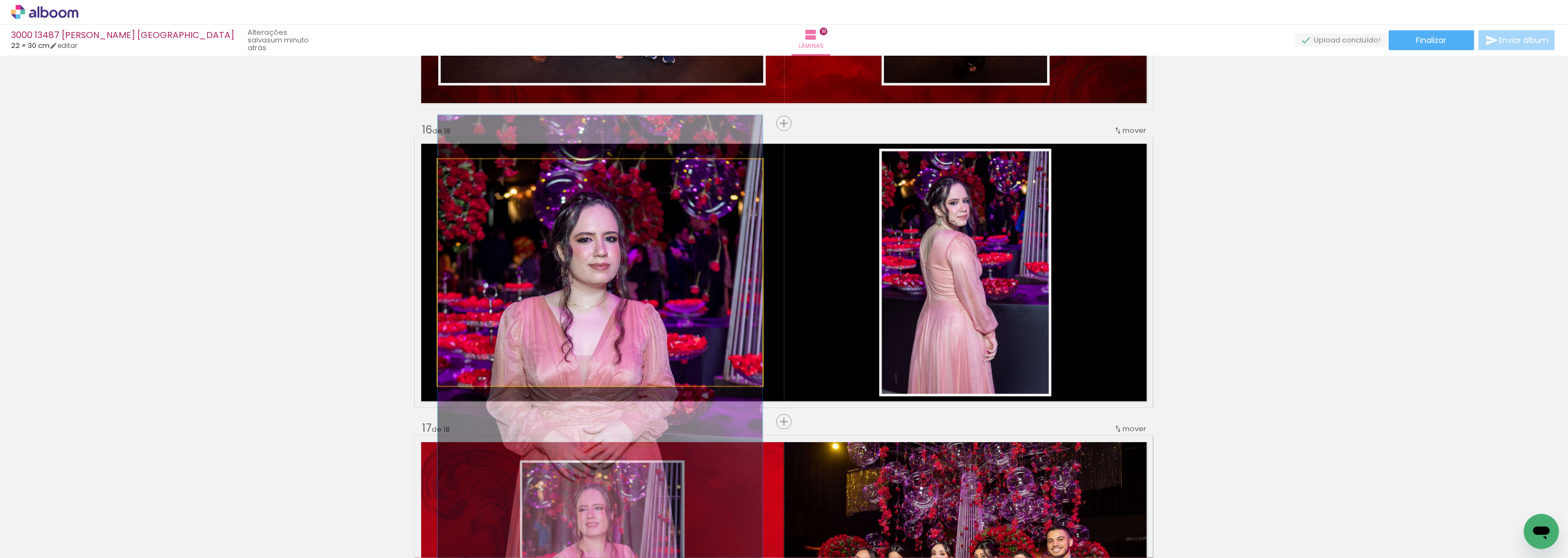
click at [614, 274] on quentale-photo at bounding box center [599, 272] width 324 height 227
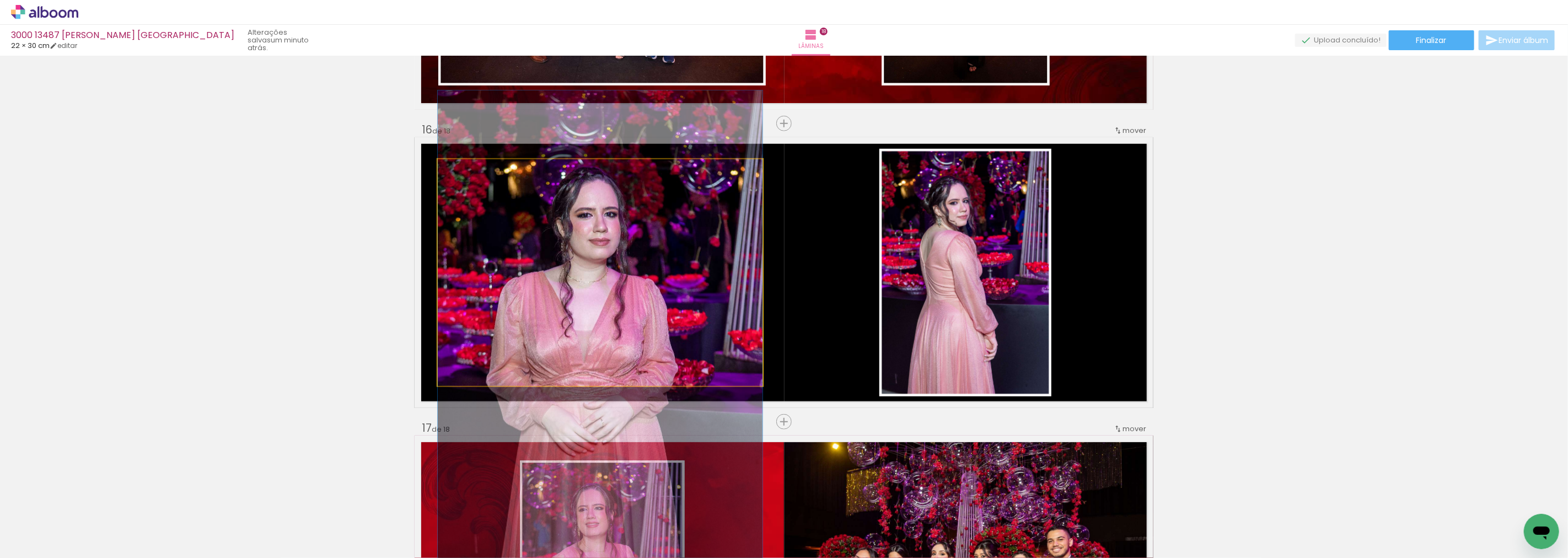
drag, startPoint x: 617, startPoint y: 284, endPoint x: 621, endPoint y: 260, distance: 24.3
drag, startPoint x: 672, startPoint y: 240, endPoint x: 640, endPoint y: 181, distance: 67.1
click at [640, 181] on quentale-photo at bounding box center [599, 272] width 324 height 227
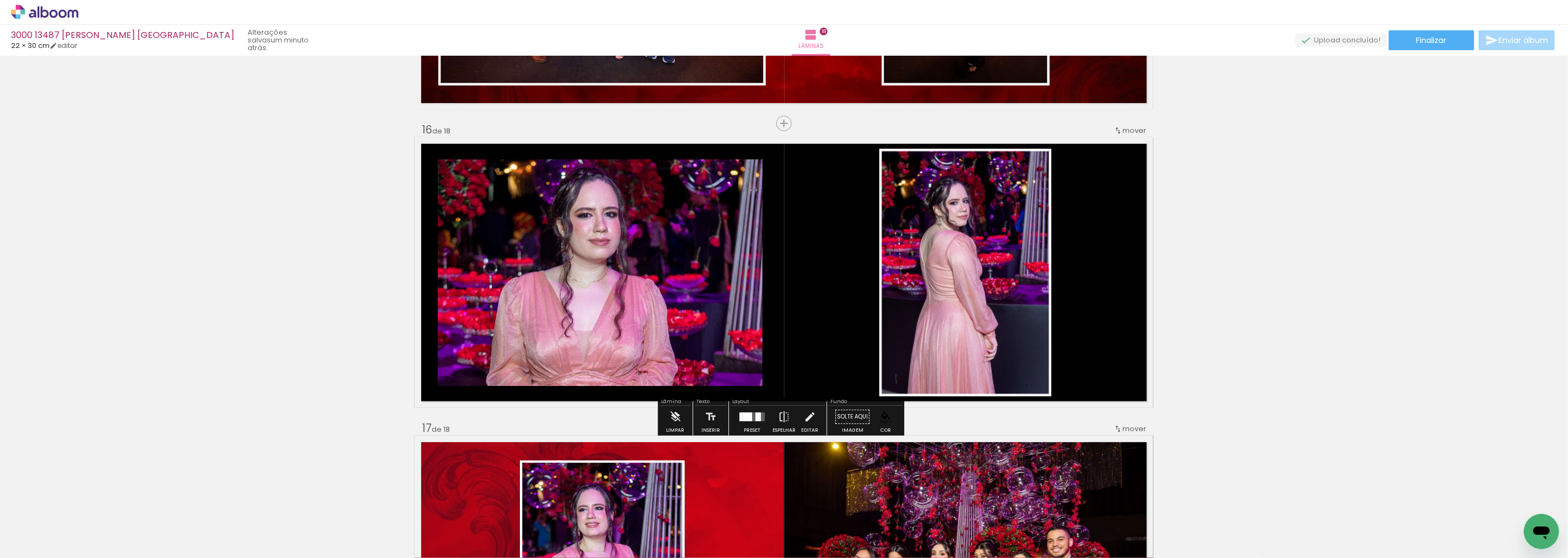
drag, startPoint x: 640, startPoint y: 181, endPoint x: 546, endPoint y: 169, distance: 94.8
click at [546, 169] on div at bounding box center [550, 171] width 13 height 11
click at [549, 211] on paper-item at bounding box center [550, 212] width 20 height 8
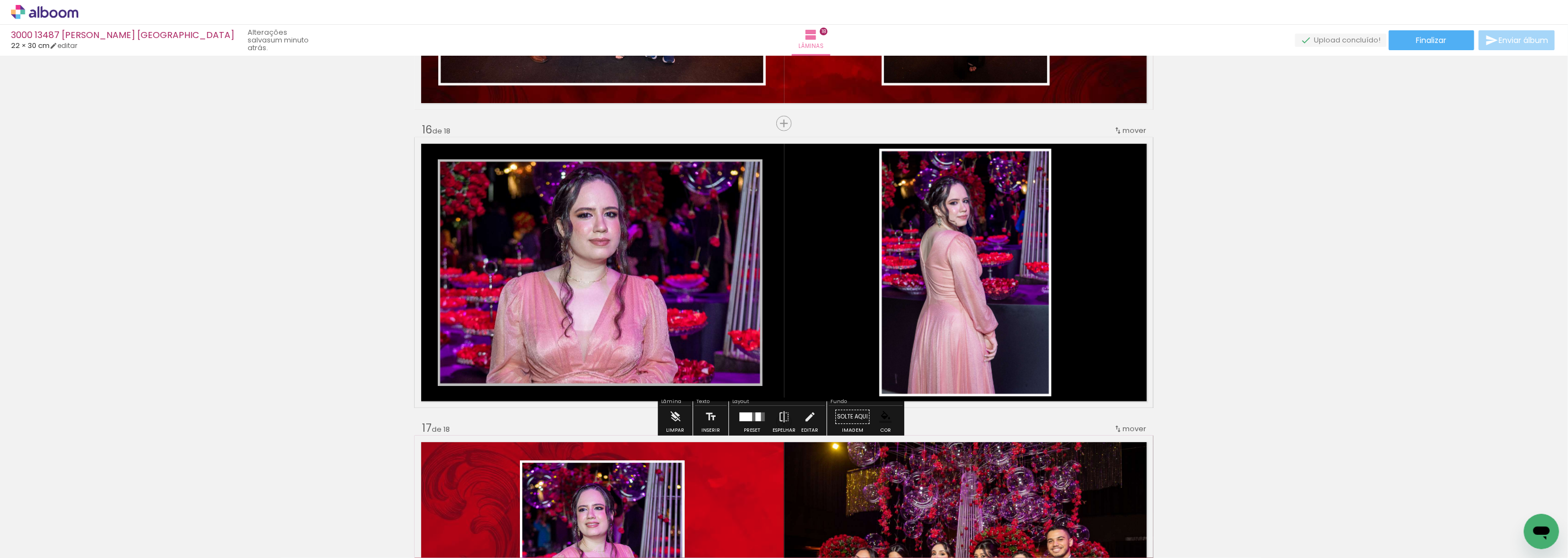
drag, startPoint x: 555, startPoint y: 179, endPoint x: 542, endPoint y: 195, distance: 20.6
click at [546, 180] on paper-listbox at bounding box center [550, 205] width 20 height 52
click at [544, 210] on paper-item at bounding box center [550, 212] width 20 height 8
click at [549, 239] on iron-icon "color picker" at bounding box center [551, 241] width 13 height 11
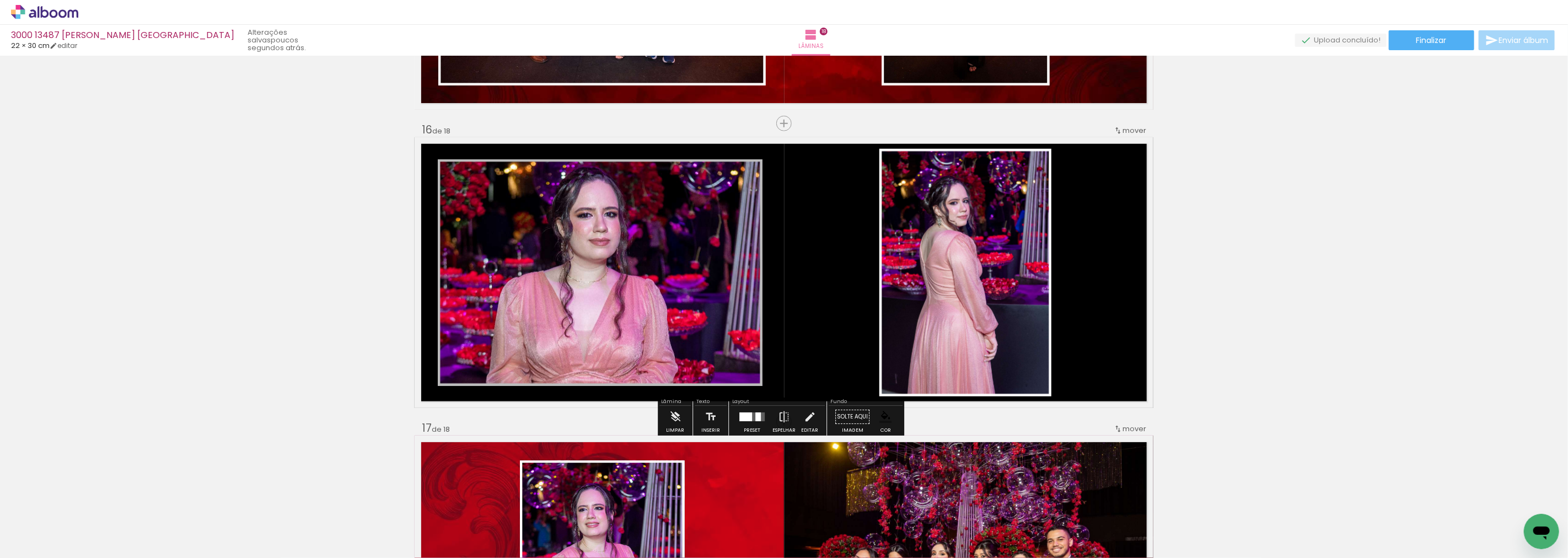
click at [552, 146] on paper-item "#ffffff" at bounding box center [557, 146] width 11 height 11
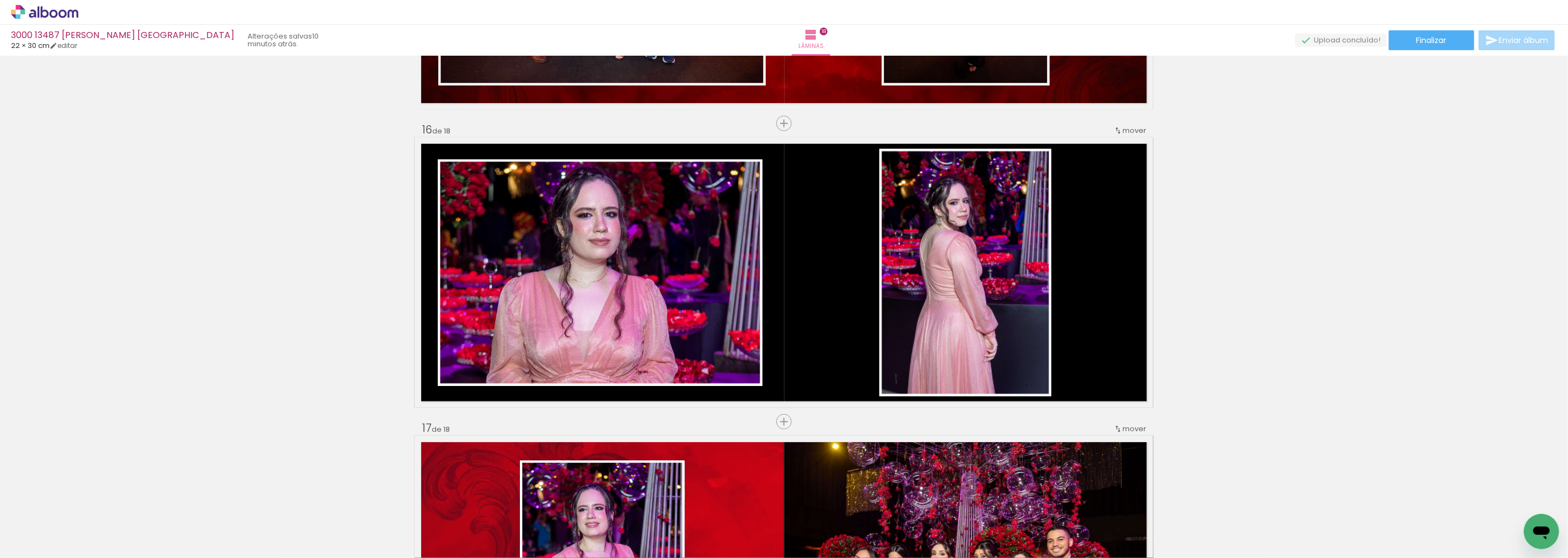
scroll to position [0, 1421]
click at [947, 242] on quentale-photo at bounding box center [965, 273] width 172 height 248
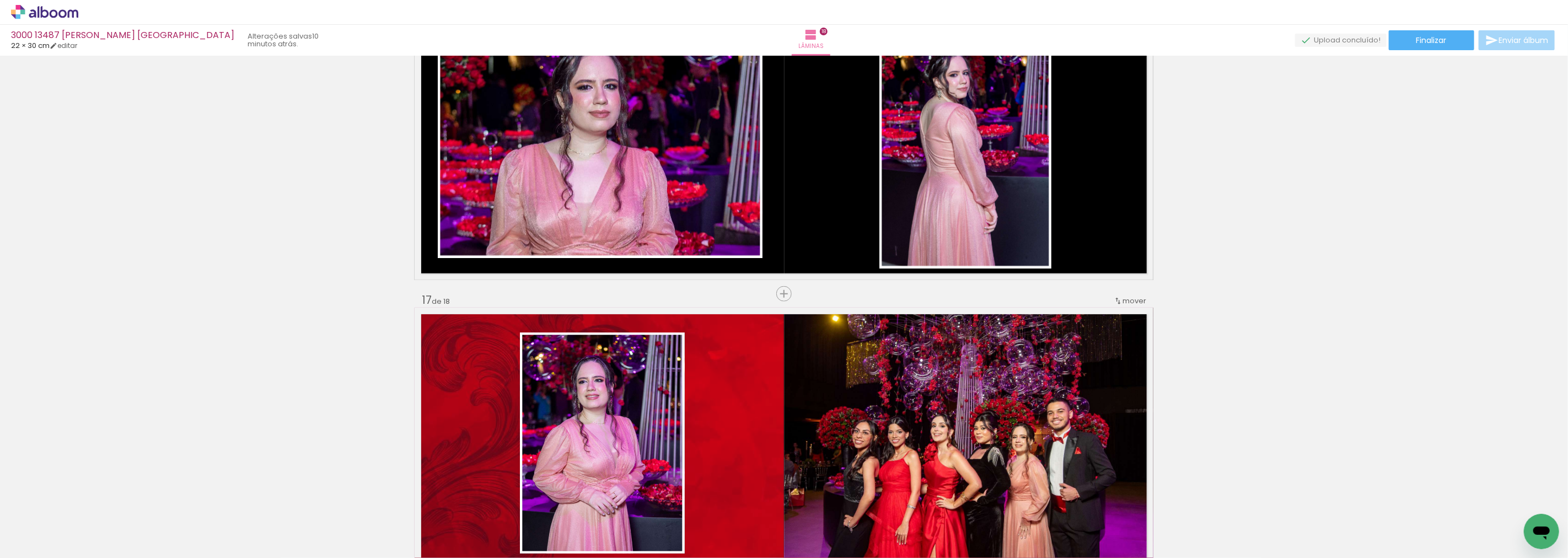
scroll to position [4426, 0]
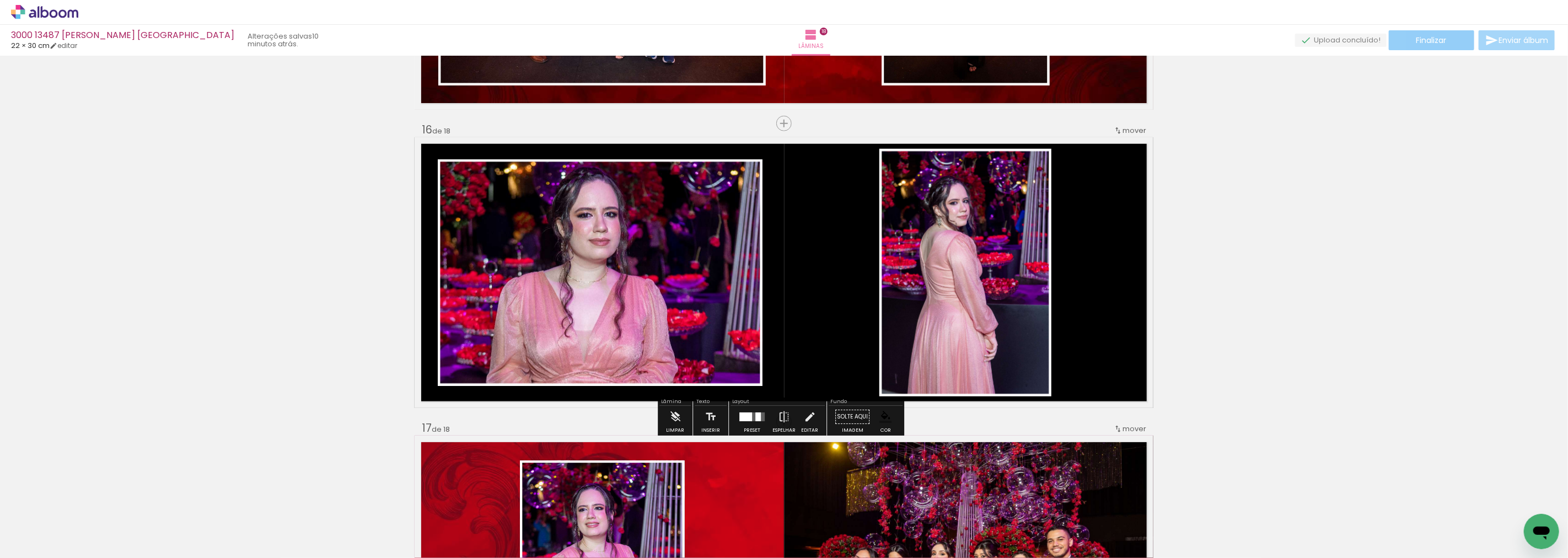
click at [1416, 37] on span "Finalizar" at bounding box center [1431, 40] width 30 height 8
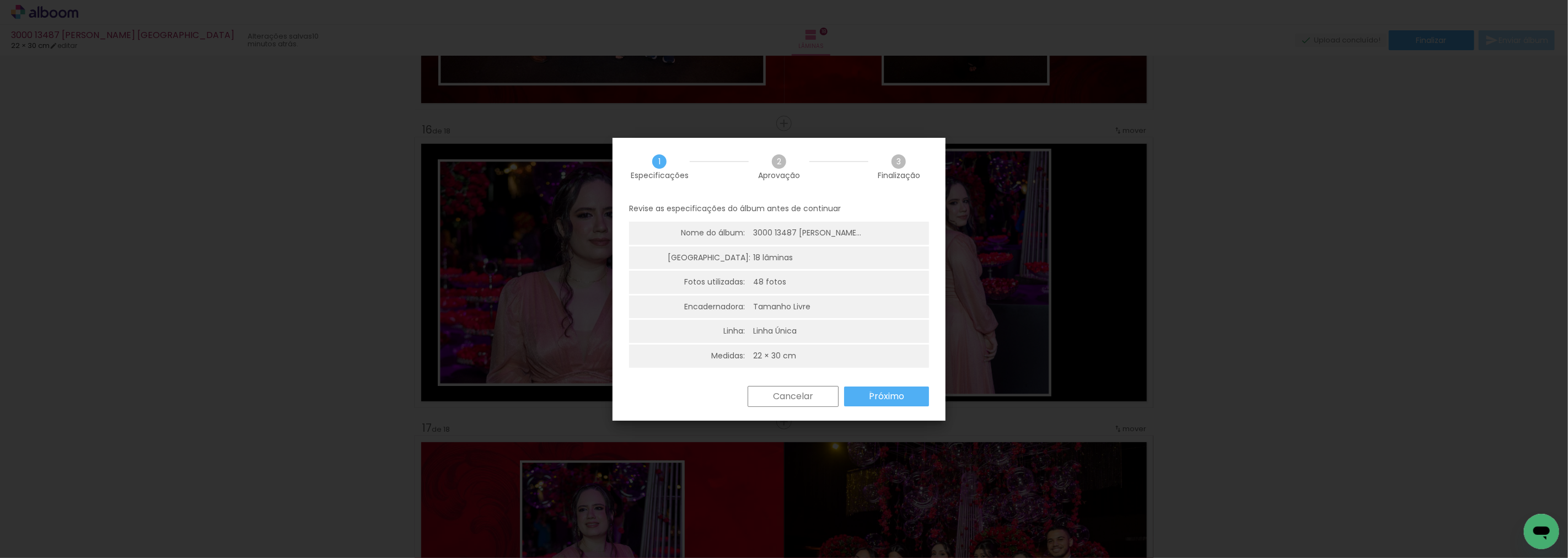
click at [0, 0] on slot "Próximo" at bounding box center [0, 0] width 0 height 0
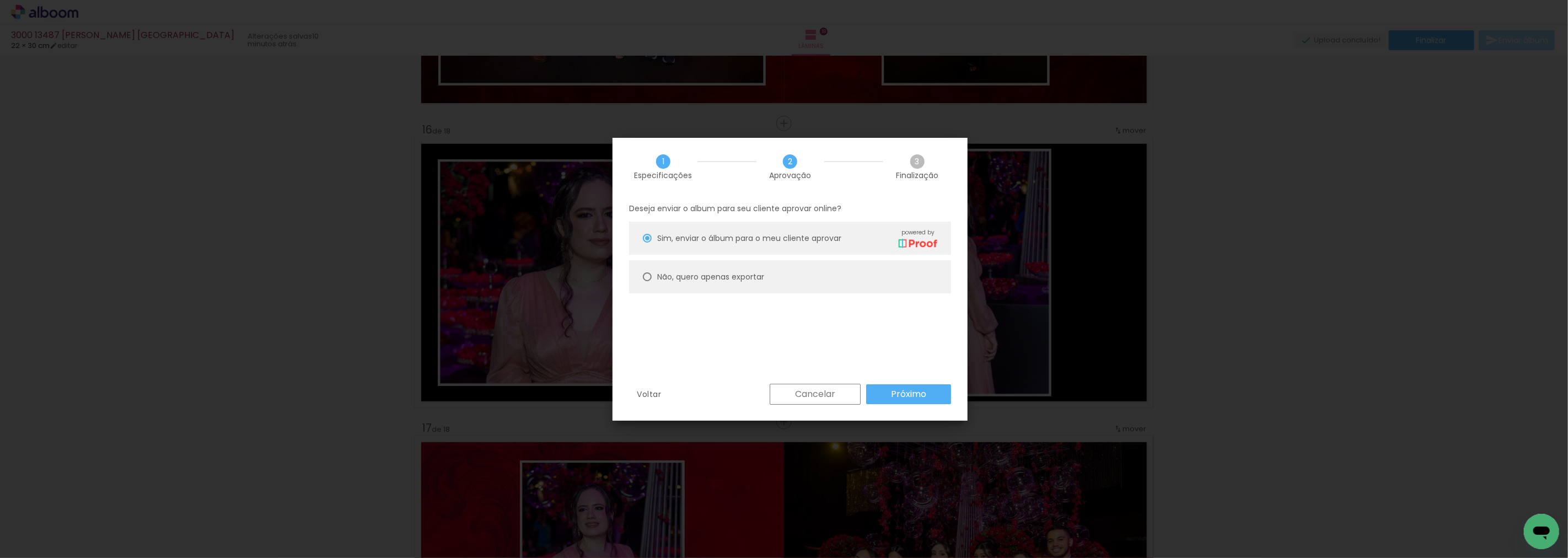
click at [0, 0] on slot "Não, quero apenas exportar" at bounding box center [0, 0] width 0 height 0
type paper-radio-button "on"
click at [0, 0] on slot "Próximo" at bounding box center [0, 0] width 0 height 0
type input "Alta, 300 DPI"
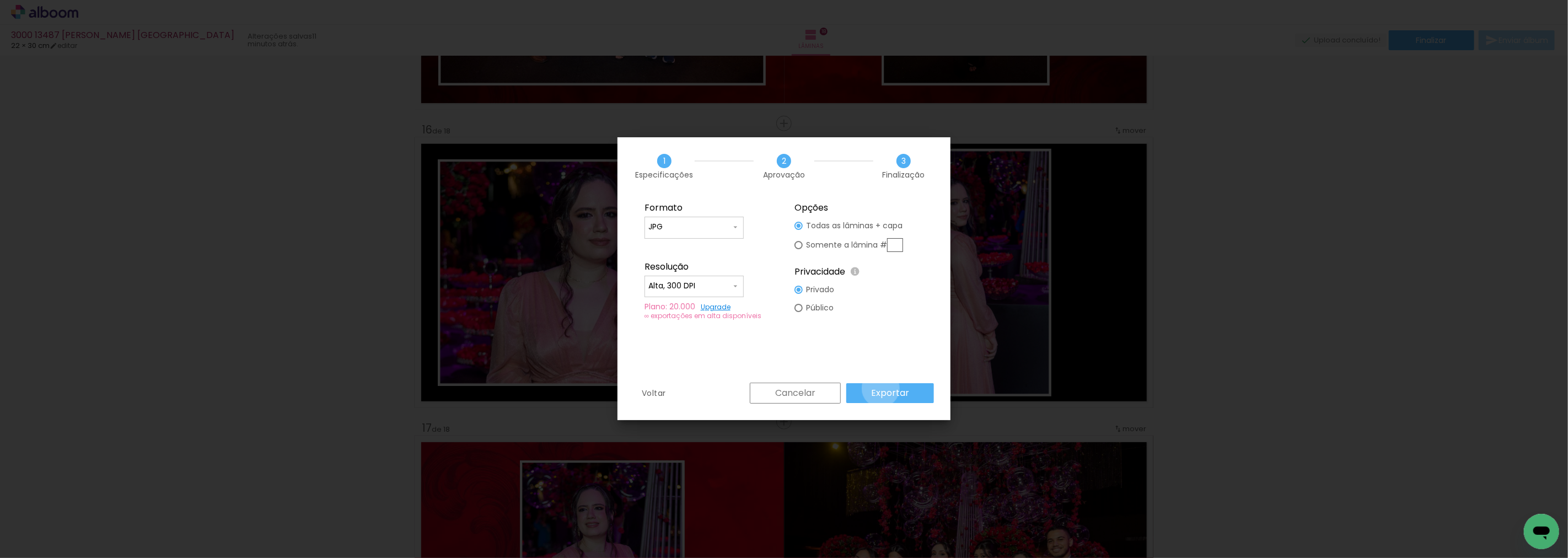
click at [0, 0] on slot "Exportar" at bounding box center [0, 0] width 0 height 0
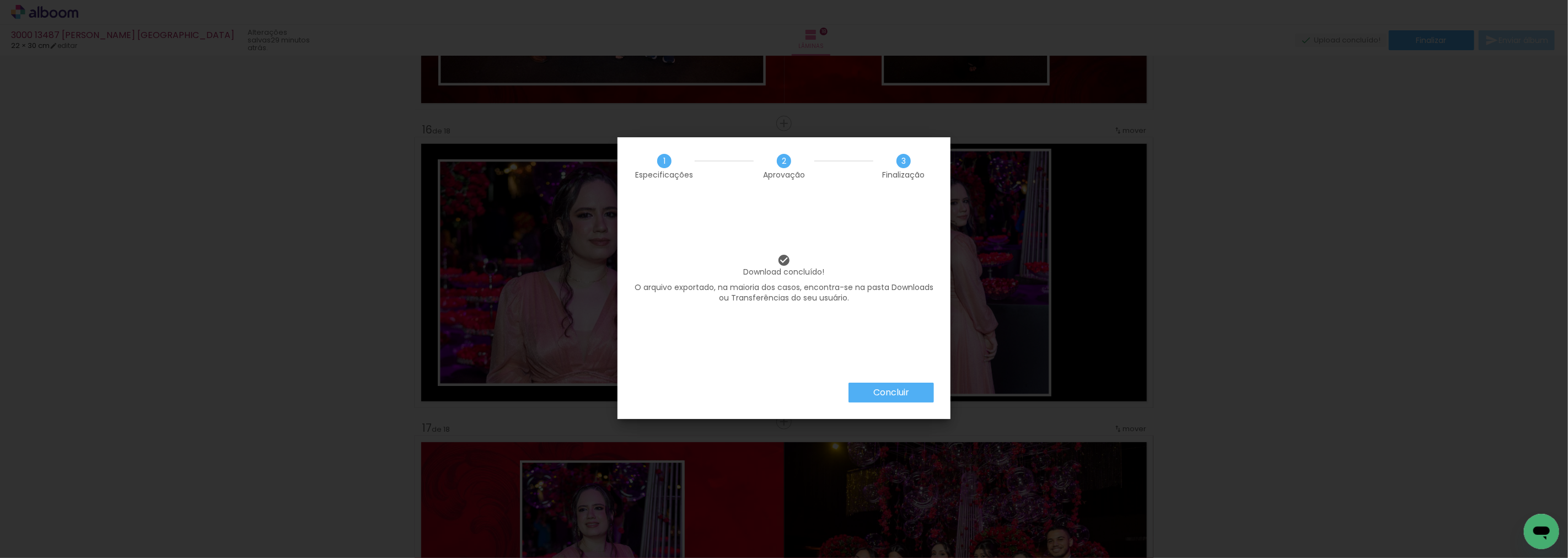
scroll to position [0, 1421]
click at [895, 383] on paper-button "Concluir" at bounding box center [891, 393] width 86 height 20
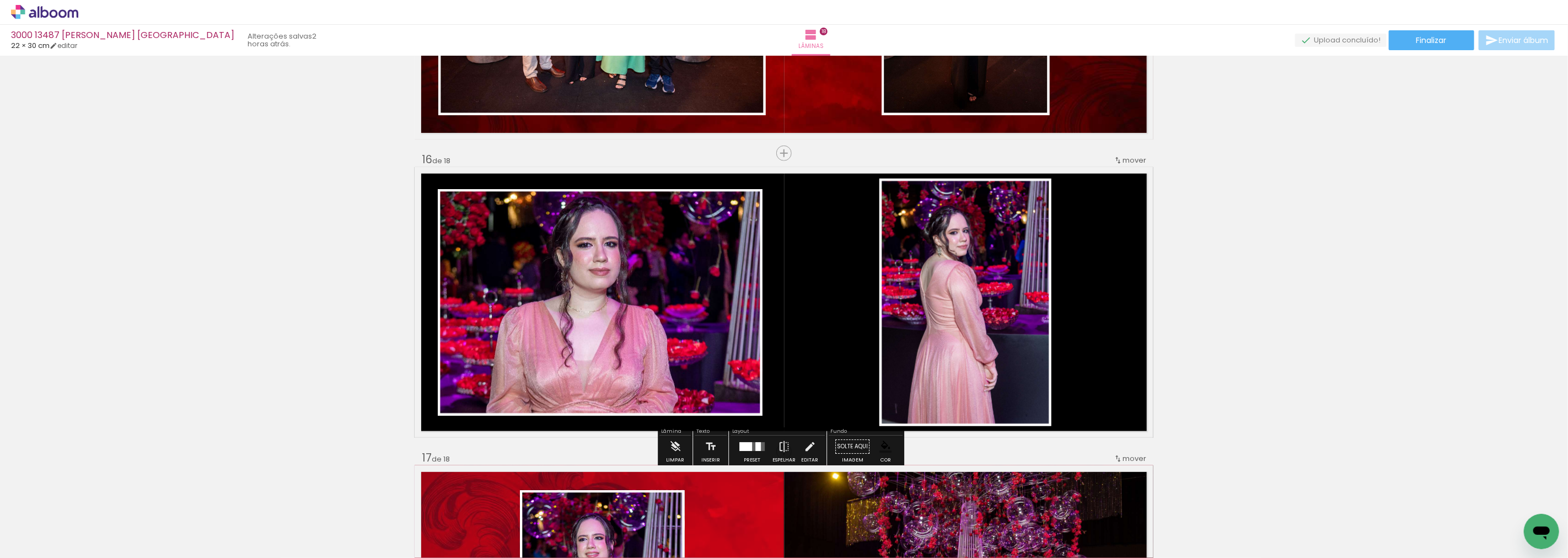
scroll to position [4426, 0]
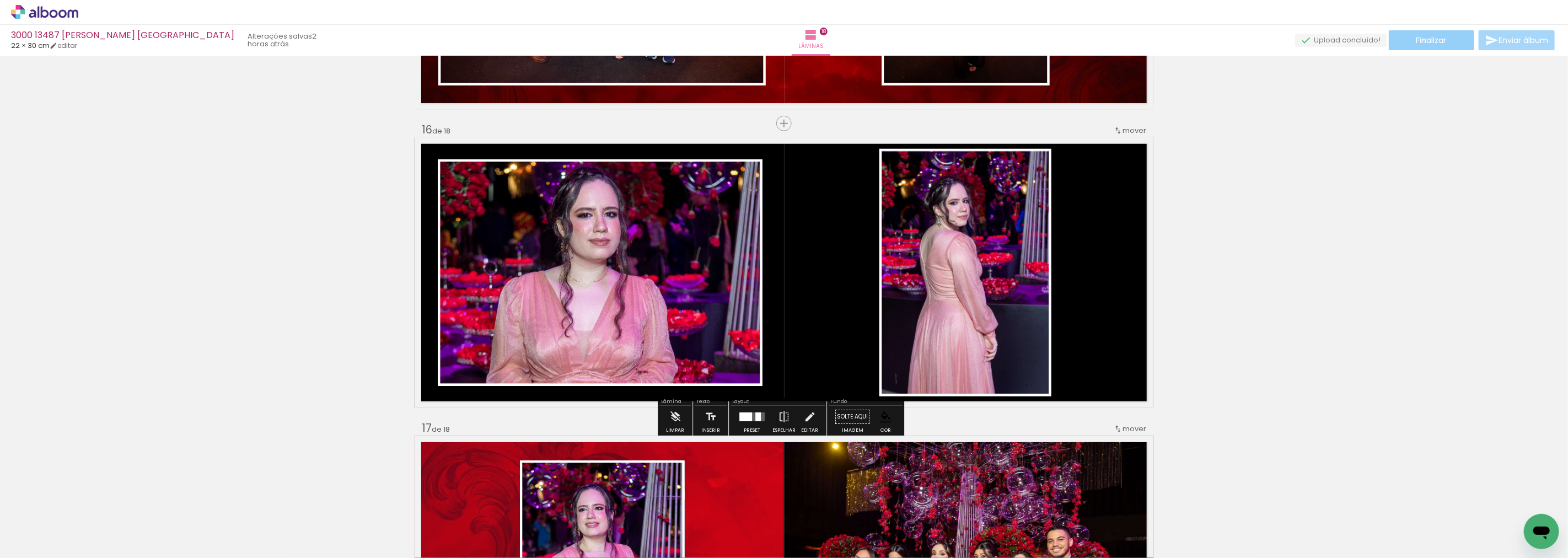
click at [1421, 40] on span "Finalizar" at bounding box center [1431, 40] width 30 height 8
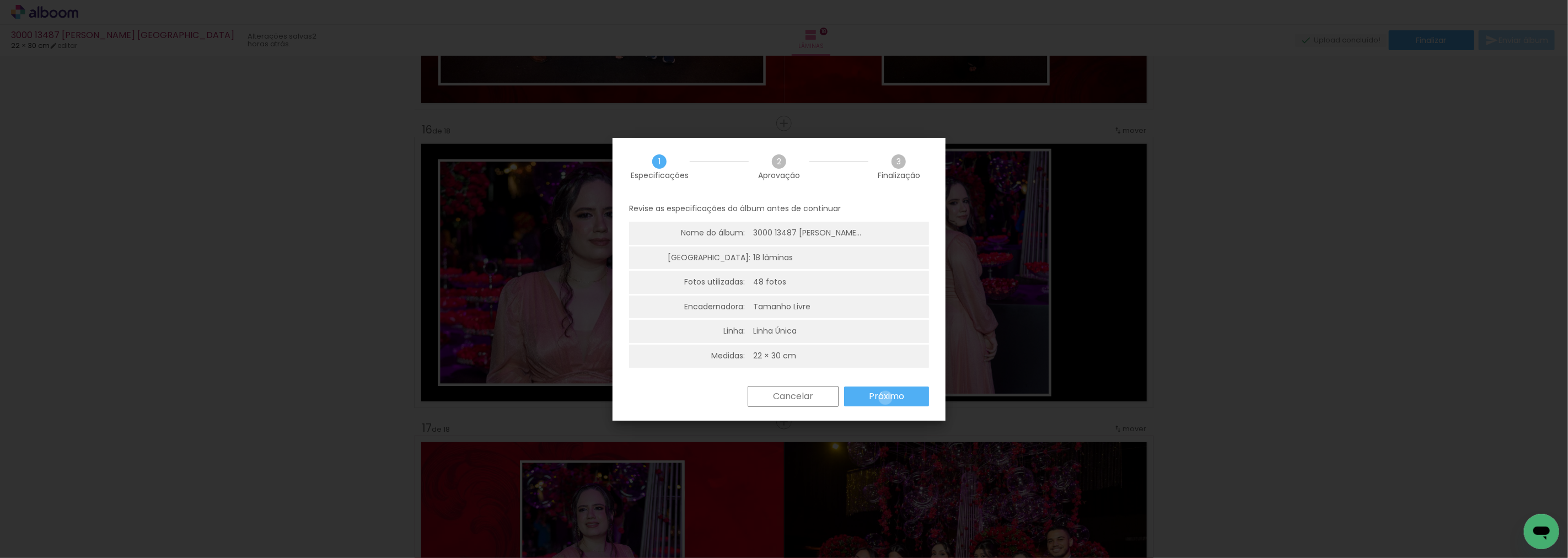
click at [0, 0] on slot "Próximo" at bounding box center [0, 0] width 0 height 0
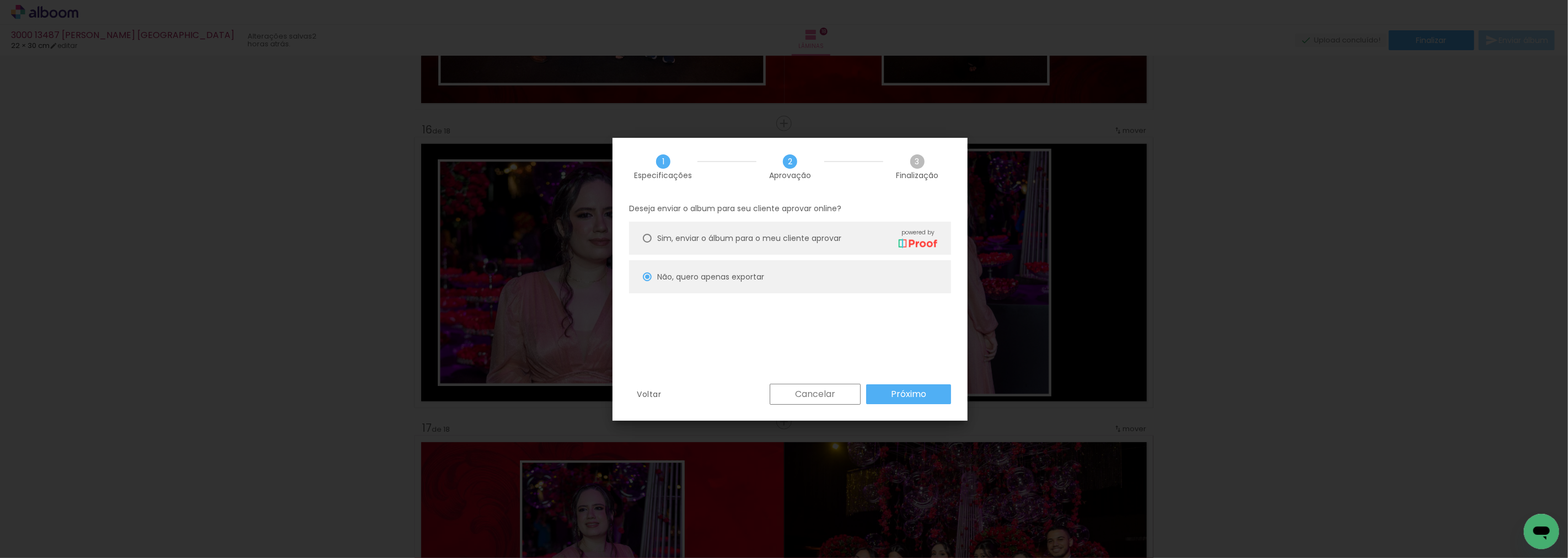
click at [0, 0] on slot "Próximo" at bounding box center [0, 0] width 0 height 0
type input "Alta, 300 DPI"
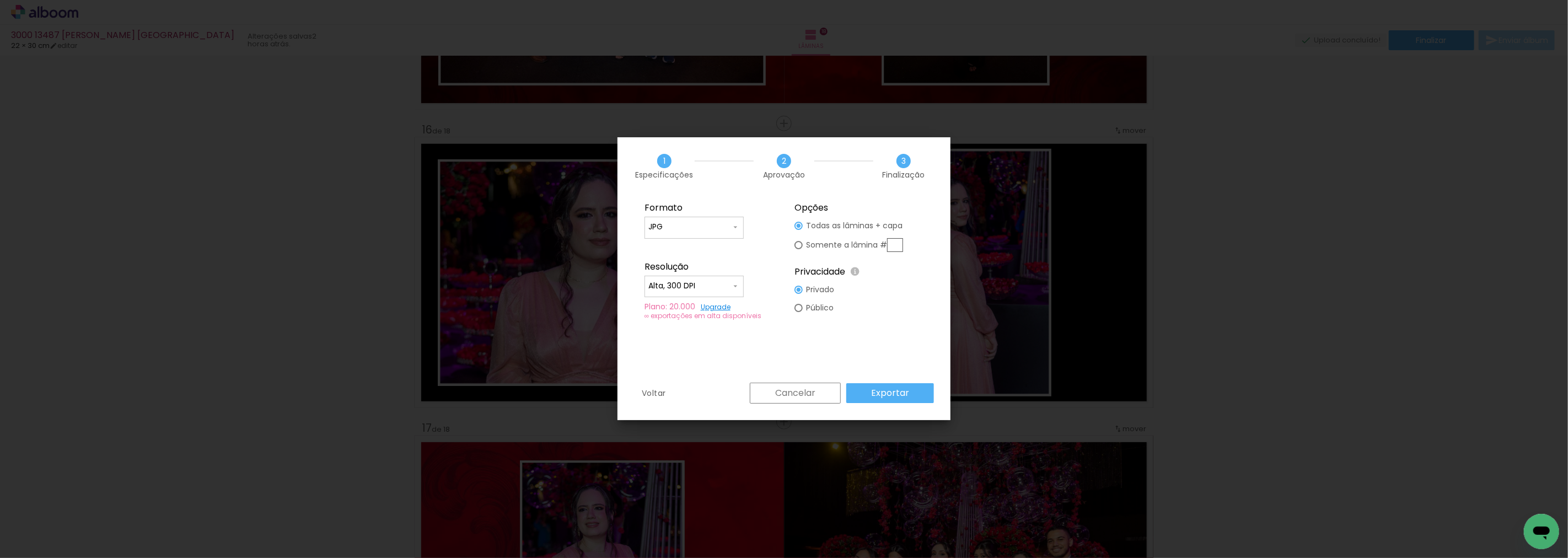
click at [894, 243] on input "text" at bounding box center [895, 245] width 16 height 13
type paper-radio-button "on"
click at [0, 0] on slot "Somente a lâmina #" at bounding box center [0, 0] width 0 height 0
click at [896, 247] on input "text" at bounding box center [895, 245] width 16 height 13
type input "16"
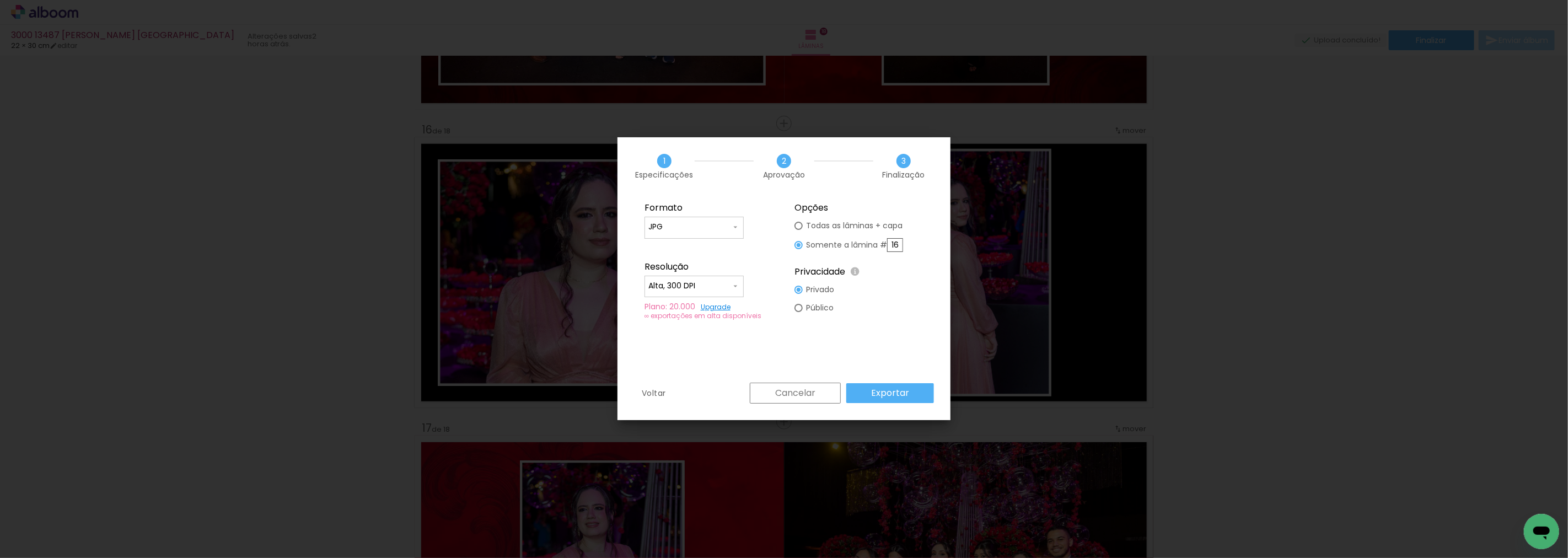
drag, startPoint x: 864, startPoint y: 388, endPoint x: 863, endPoint y: 396, distance: 8.1
click at [864, 389] on paper-button "Exportar" at bounding box center [890, 393] width 88 height 20
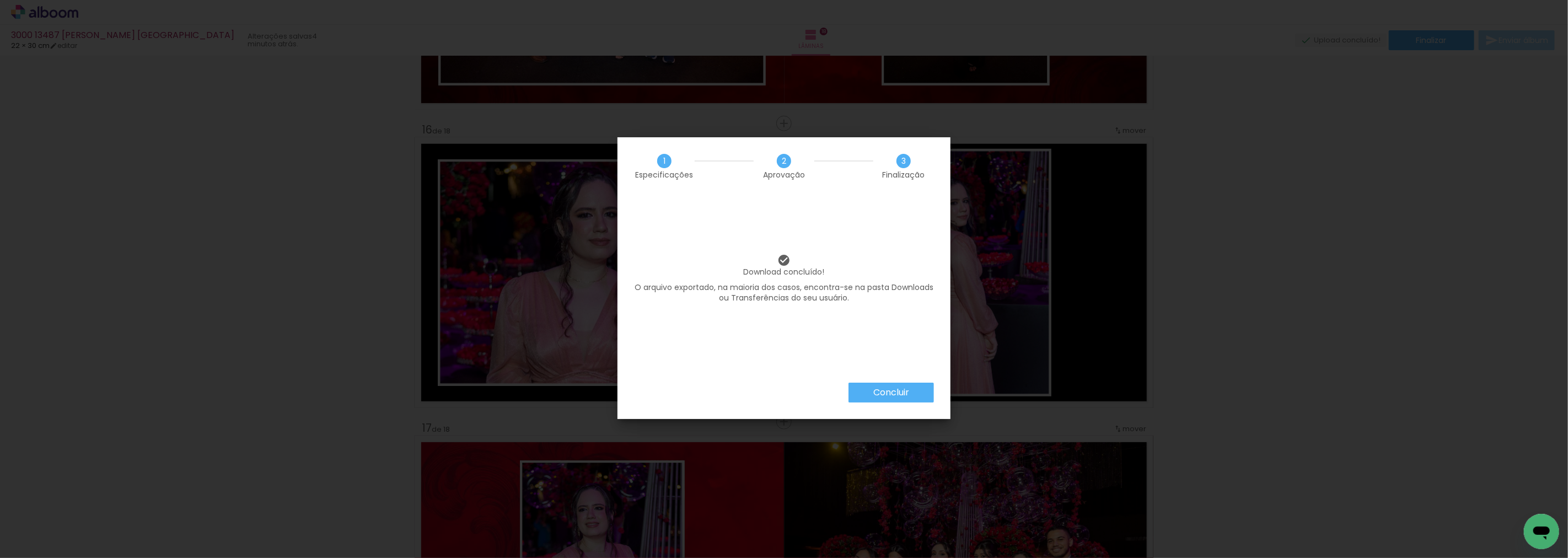
scroll to position [0, 1421]
click at [0, 0] on slot "Concluir" at bounding box center [0, 0] width 0 height 0
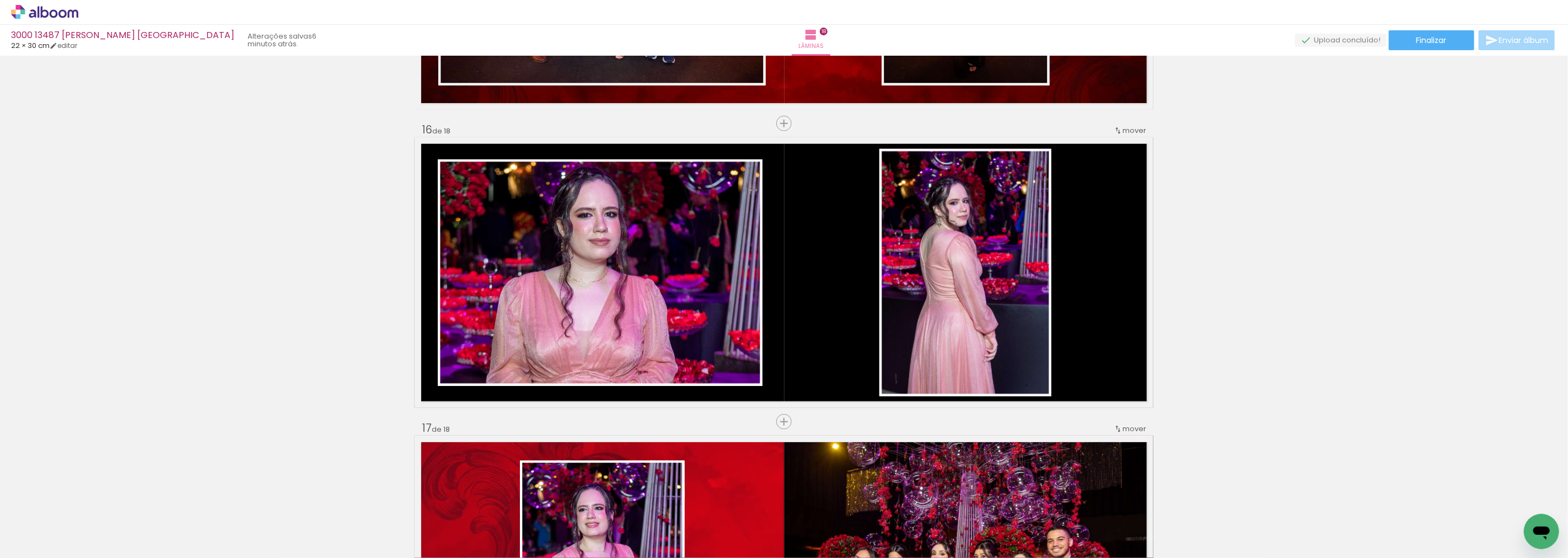
scroll to position [0, 1421]
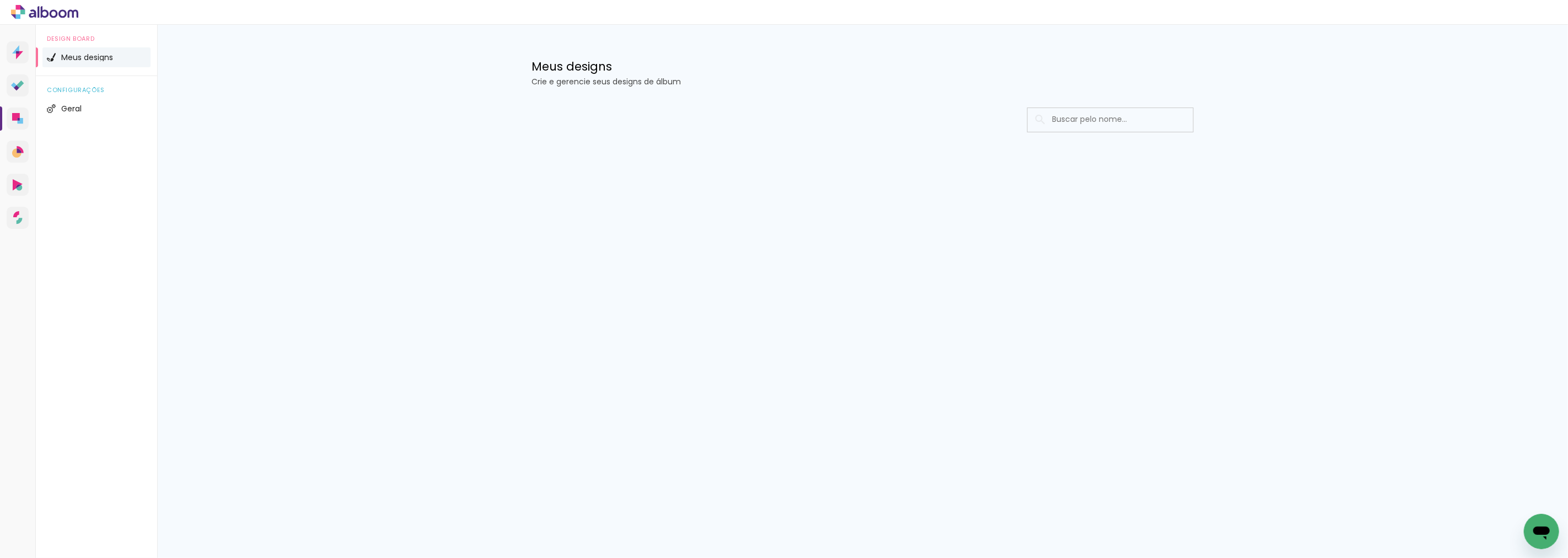
click at [1096, 120] on input at bounding box center [1125, 120] width 157 height 23
type input "[PERSON_NAME]"
type paper-input "[PERSON_NAME]"
